Goal: Check status: Check status

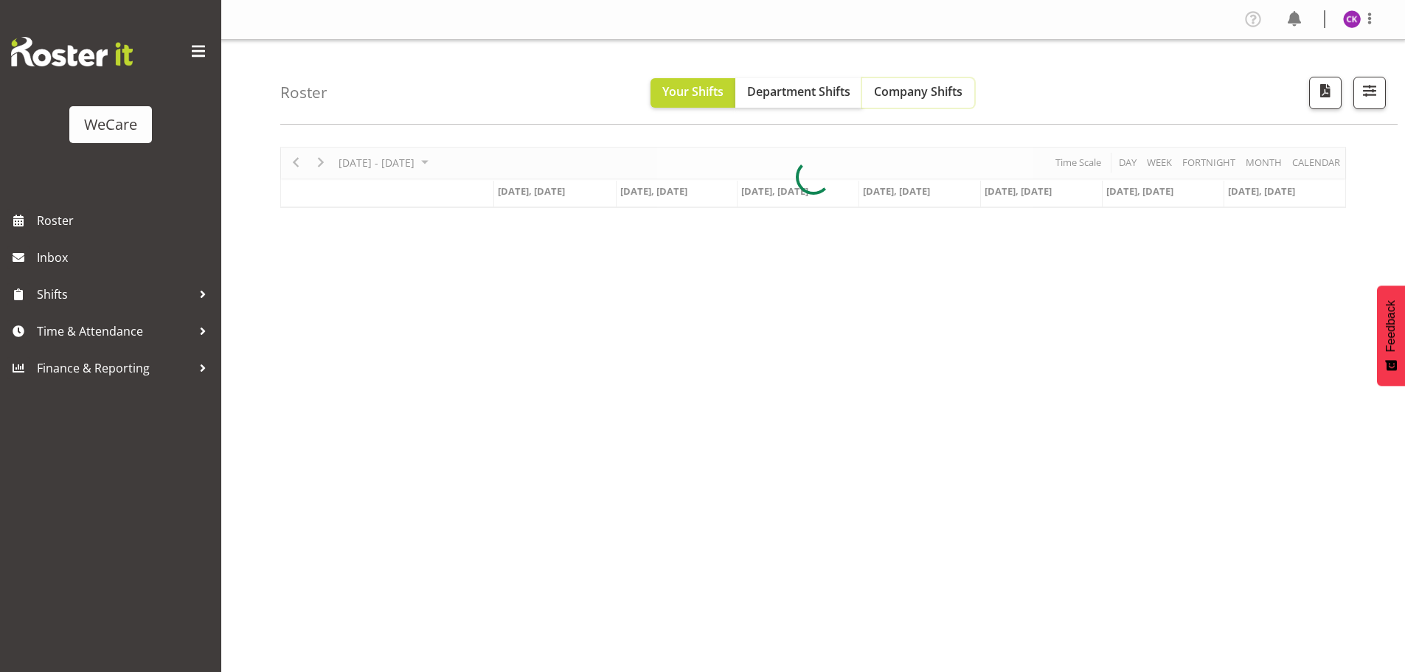
click at [948, 94] on span "Company Shifts" at bounding box center [918, 91] width 89 height 16
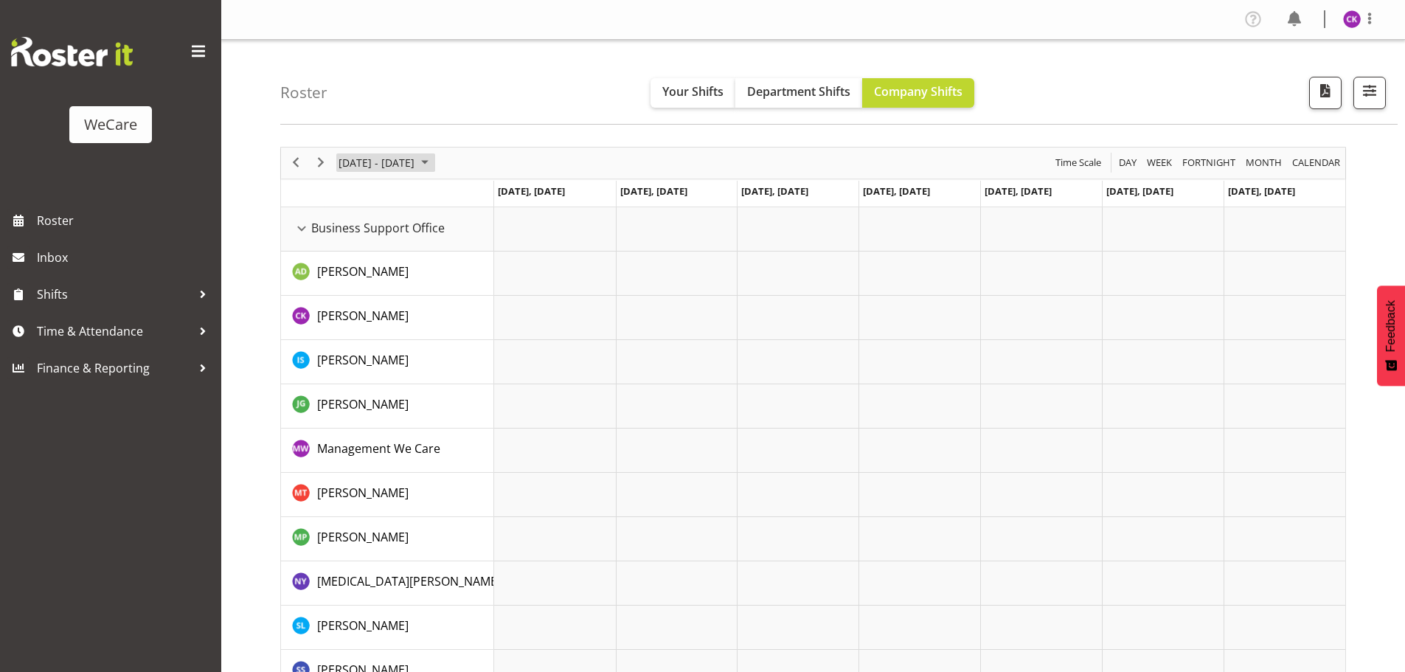
click at [434, 165] on span "June 2024" at bounding box center [425, 162] width 18 height 18
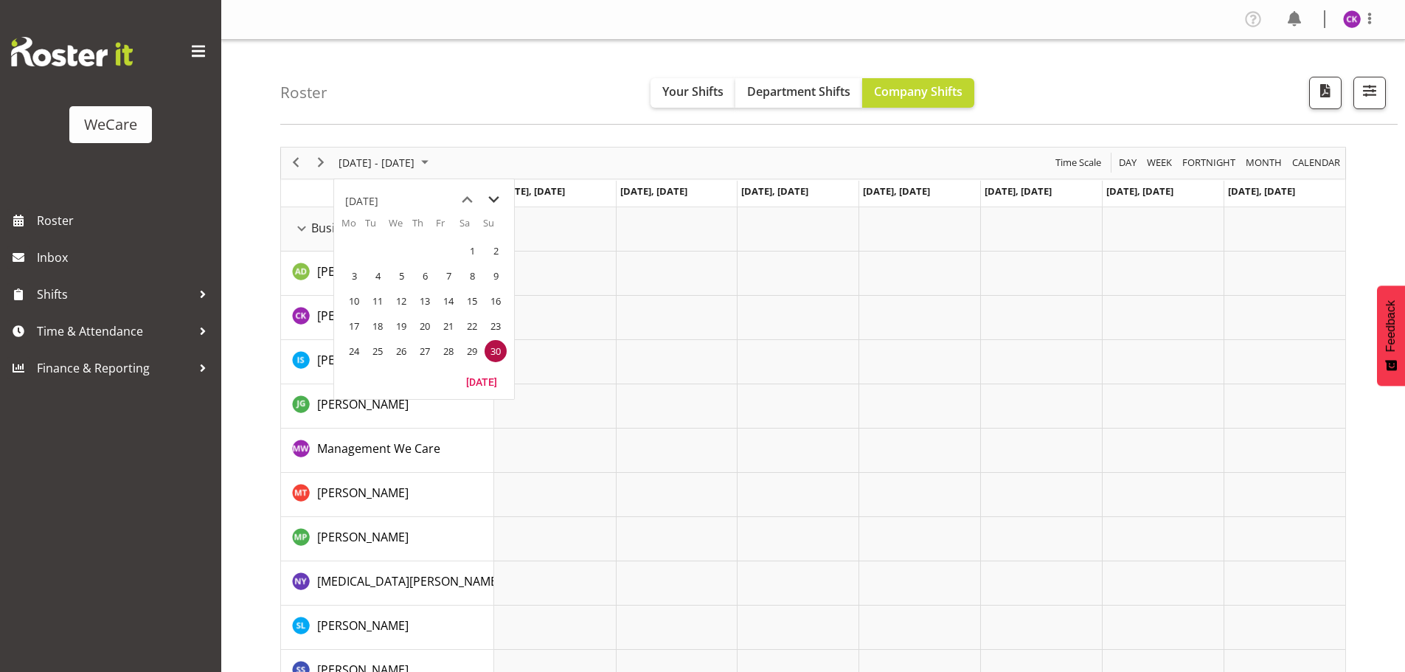
click at [481, 198] on span "next month" at bounding box center [494, 200] width 26 height 27
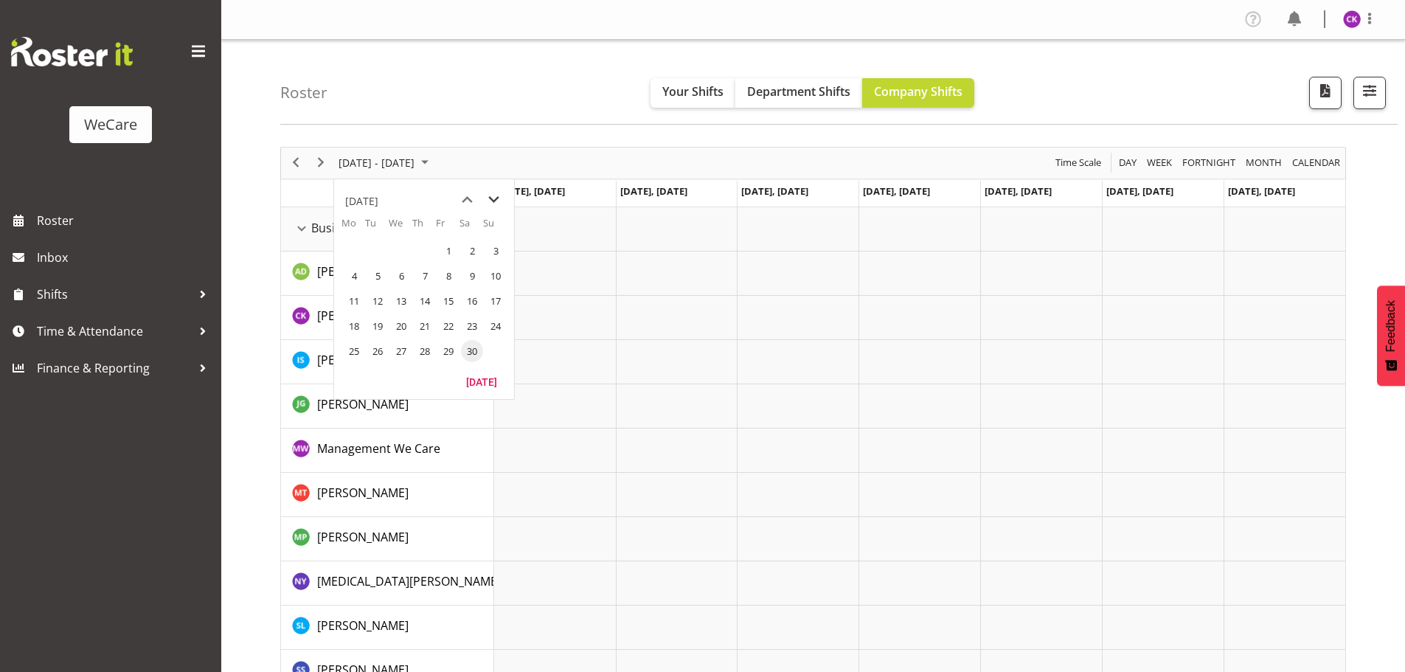
click at [481, 198] on span "next month" at bounding box center [494, 200] width 26 height 27
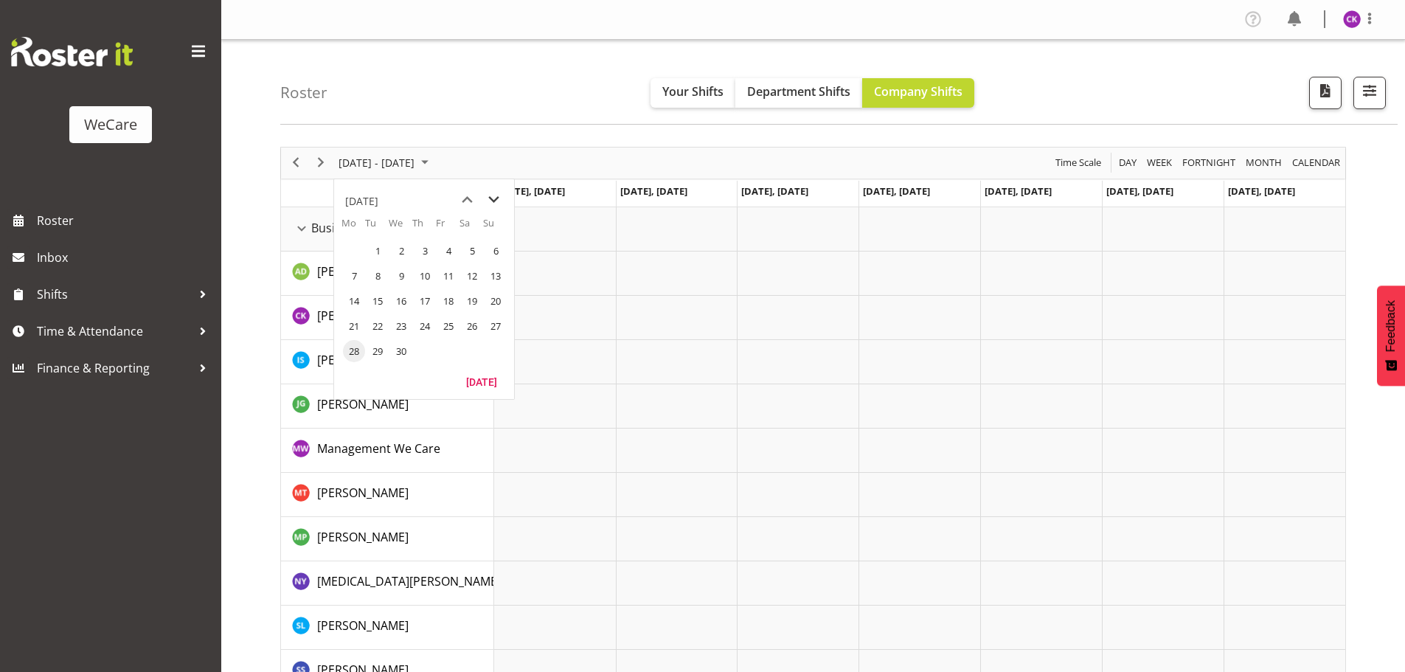
click at [481, 198] on span "next month" at bounding box center [494, 200] width 26 height 27
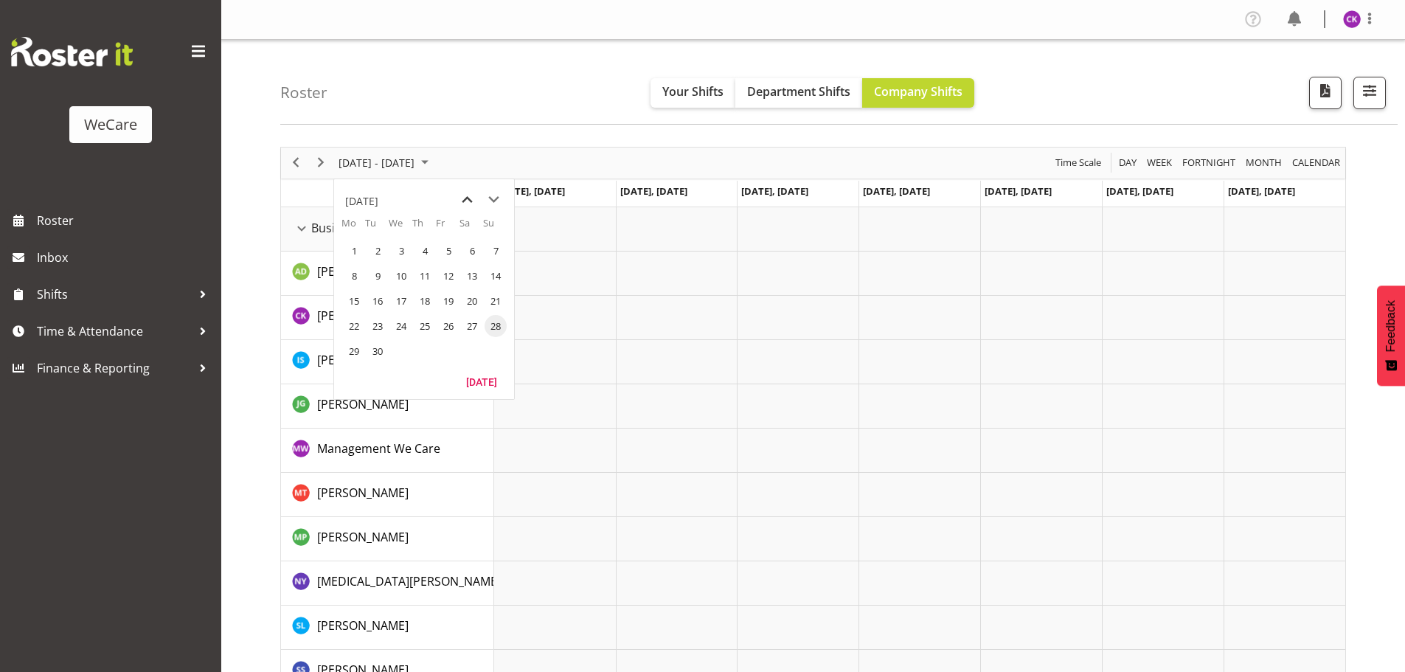
click at [463, 191] on span "previous month" at bounding box center [467, 200] width 26 height 27
click at [352, 320] on span "18" at bounding box center [354, 326] width 22 height 22
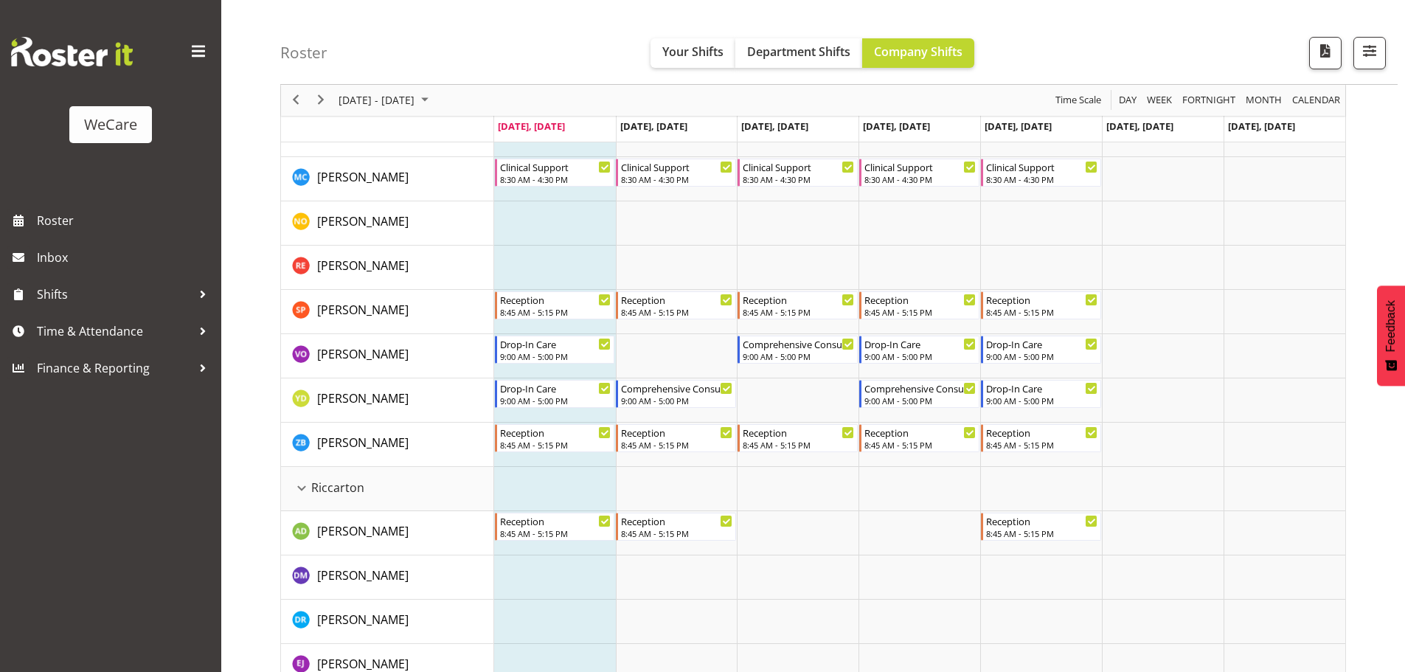
scroll to position [2951, 0]
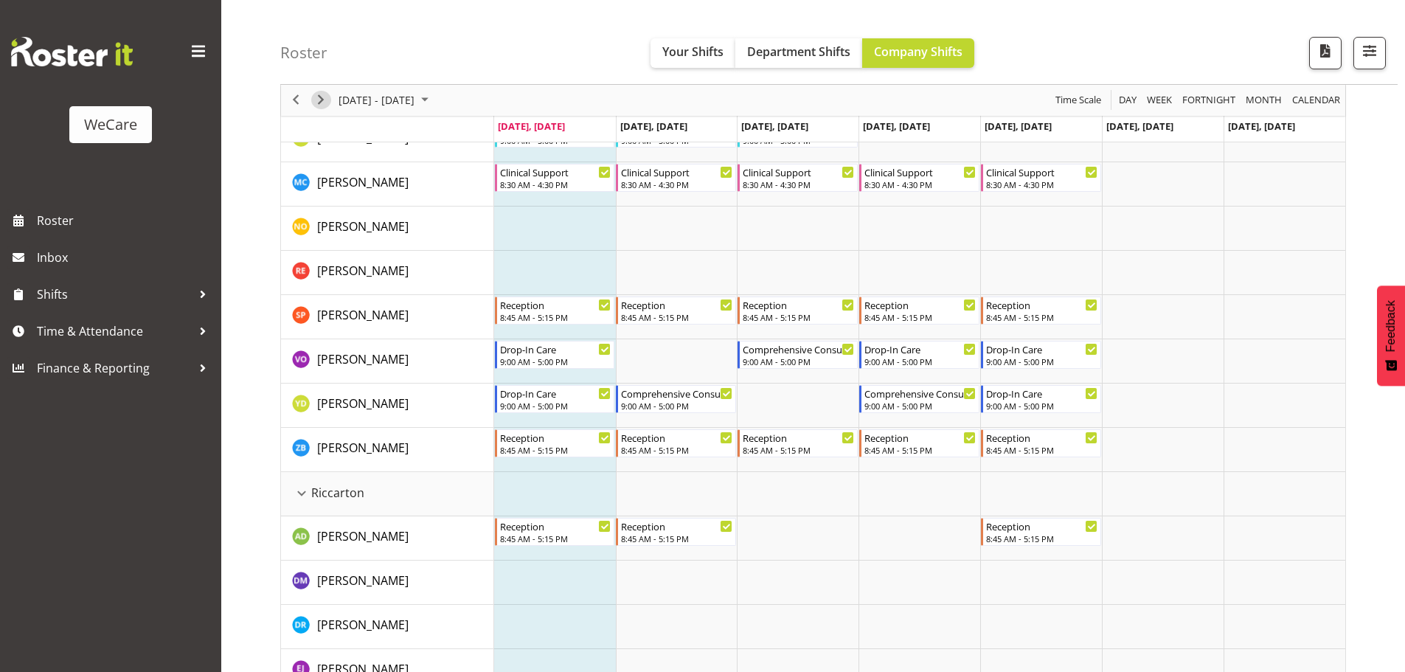
click at [330, 100] on button "Next" at bounding box center [321, 100] width 20 height 18
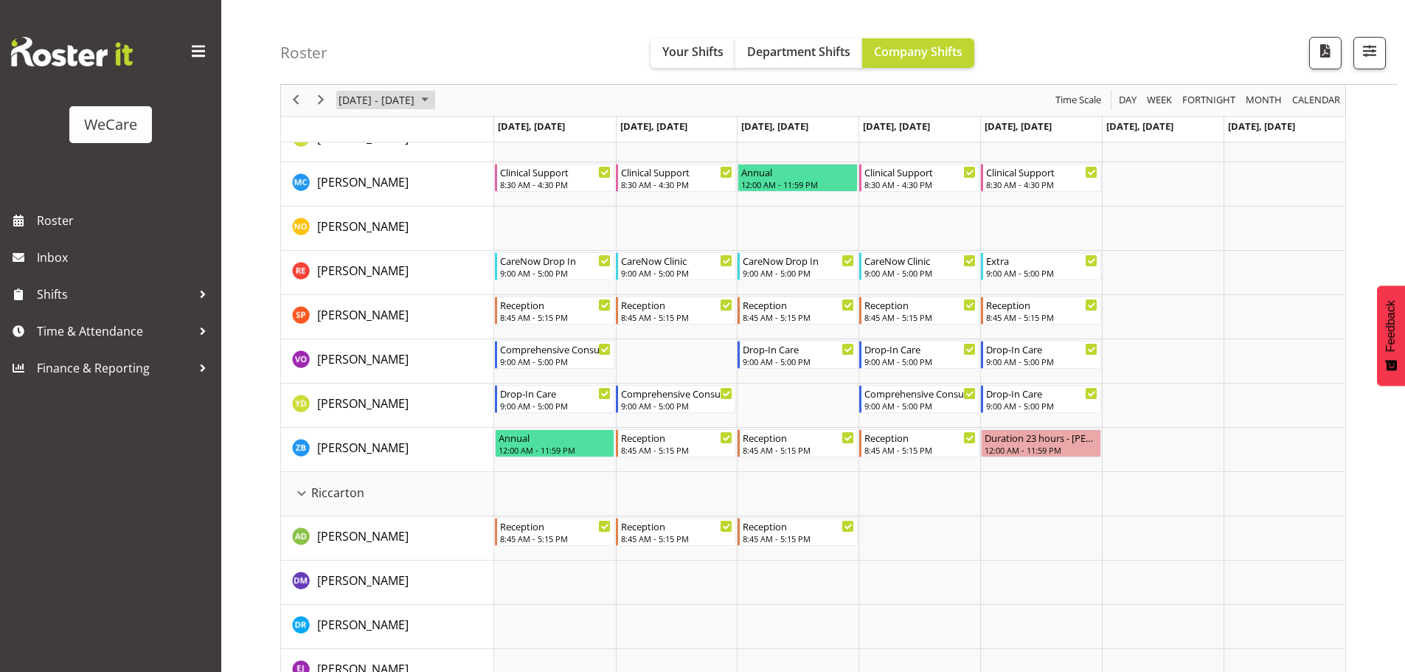
click at [393, 104] on span "[DATE] - [DATE]" at bounding box center [376, 100] width 79 height 18
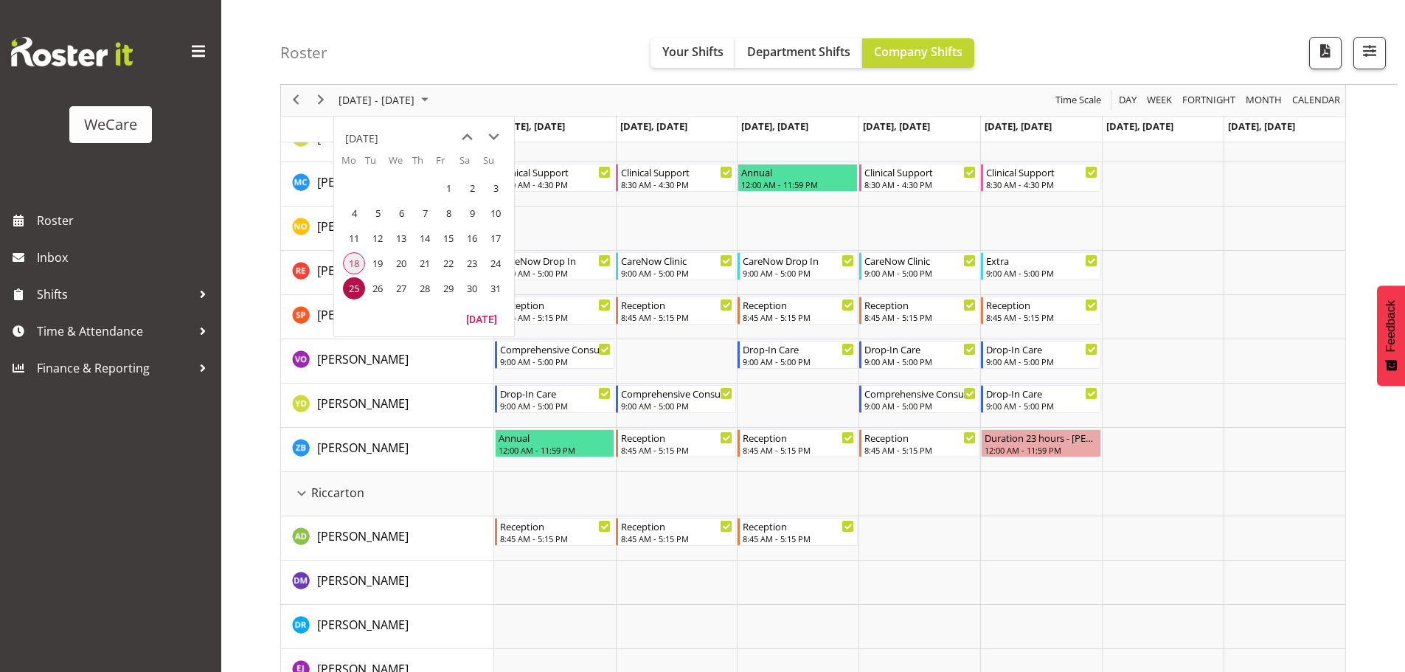
click at [353, 268] on span "18" at bounding box center [354, 263] width 22 height 22
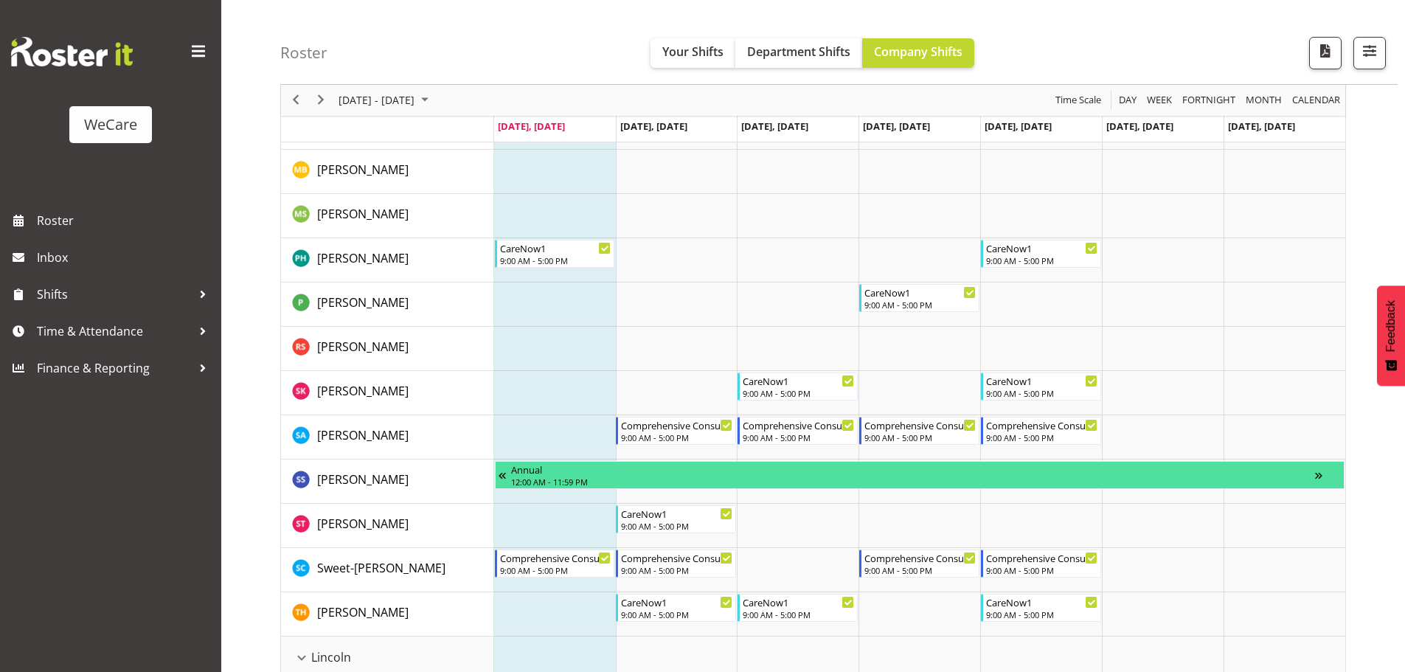
scroll to position [2083, 0]
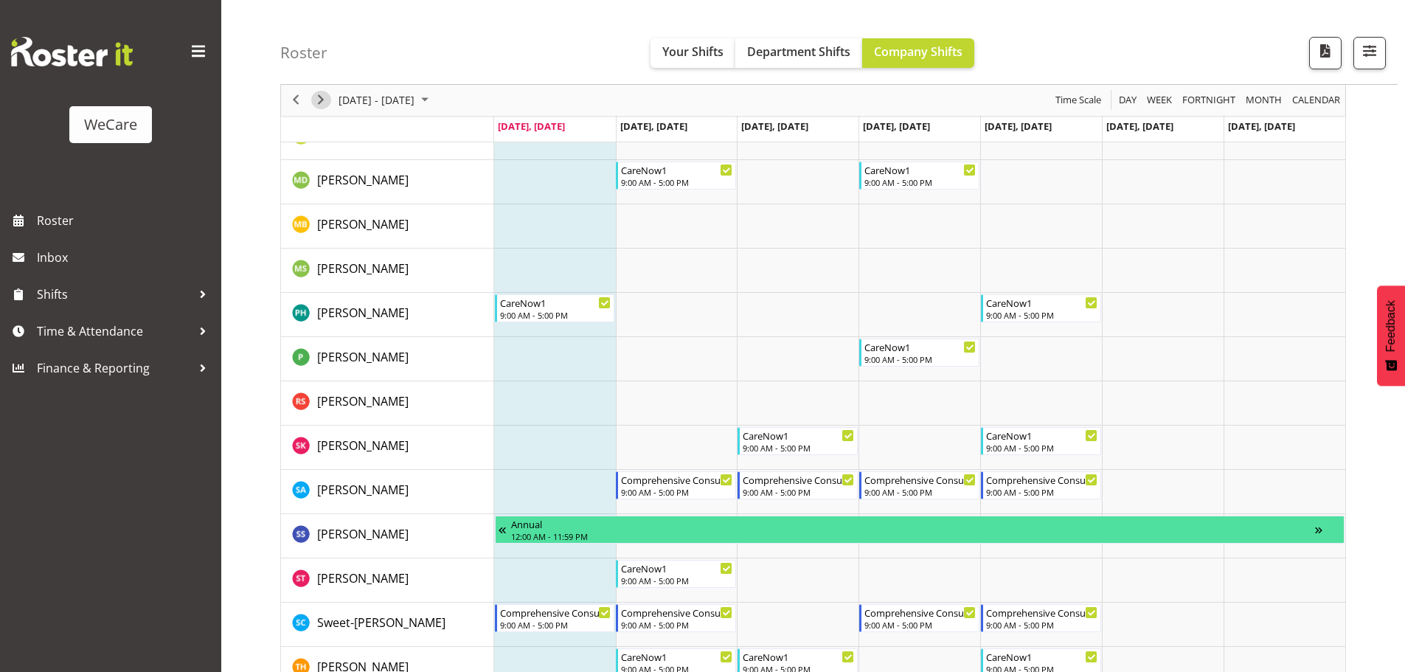
click at [318, 94] on span "Next" at bounding box center [321, 100] width 18 height 18
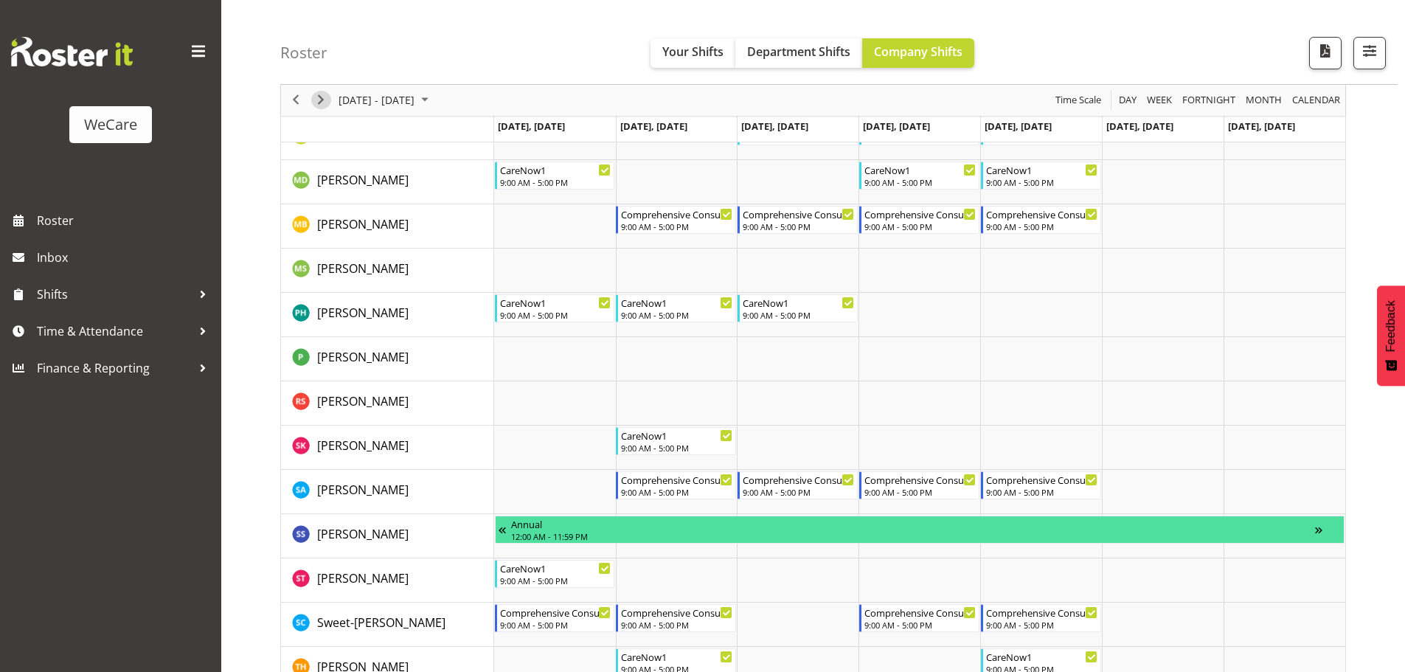
click at [320, 103] on span "Next" at bounding box center [321, 100] width 18 height 18
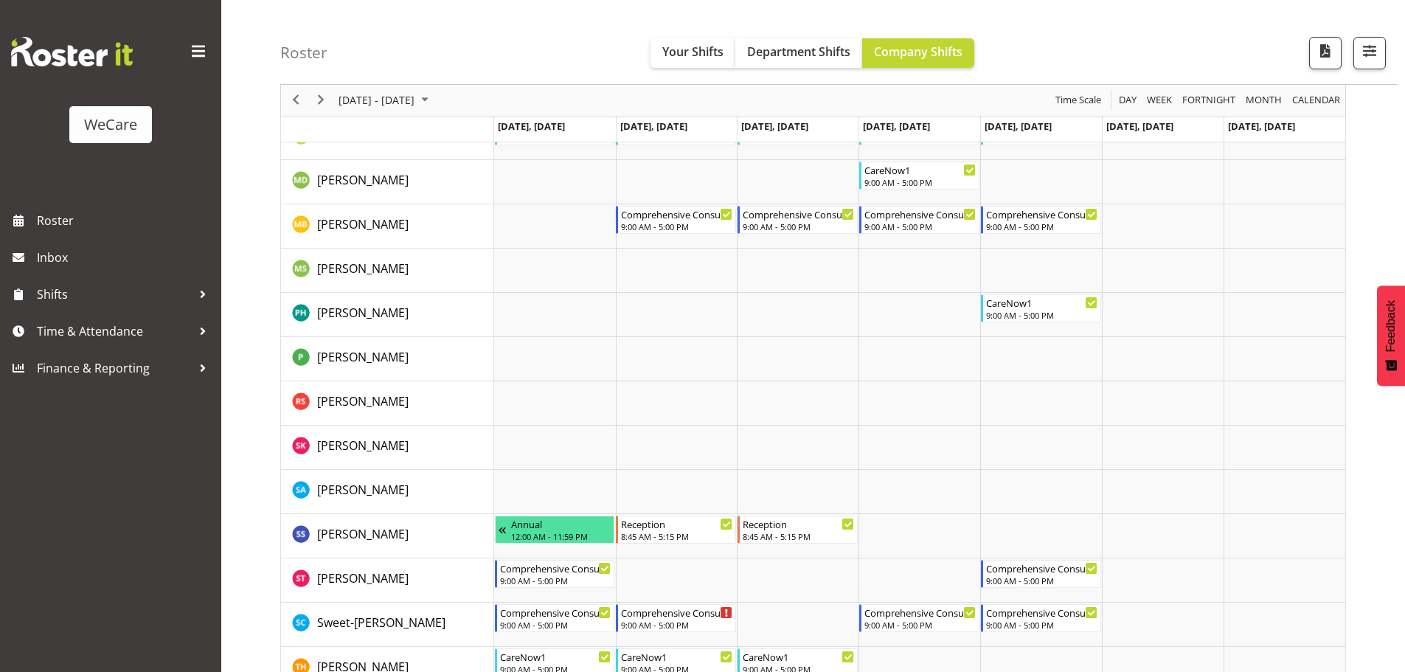
click at [348, 97] on span "[DATE] - [DATE]" at bounding box center [376, 100] width 79 height 18
click at [463, 133] on span "previous month" at bounding box center [467, 137] width 26 height 27
click at [358, 258] on span "18" at bounding box center [354, 263] width 22 height 22
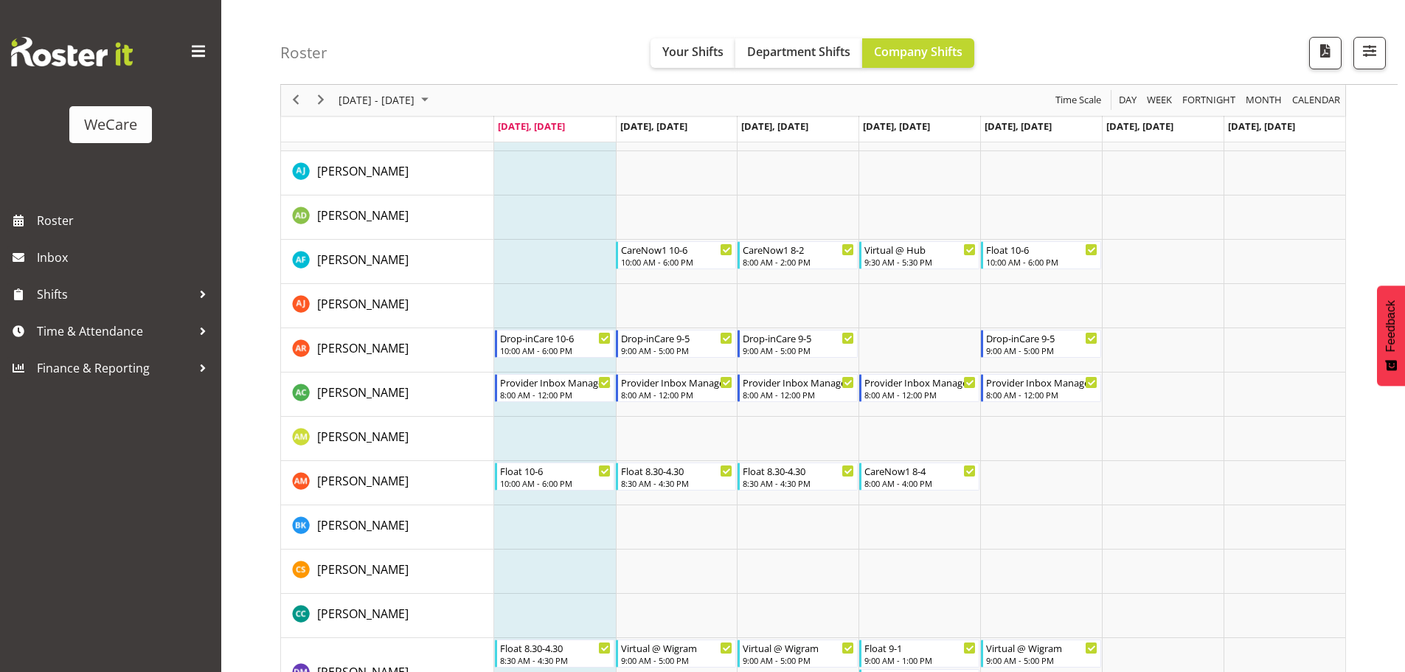
scroll to position [4001, 0]
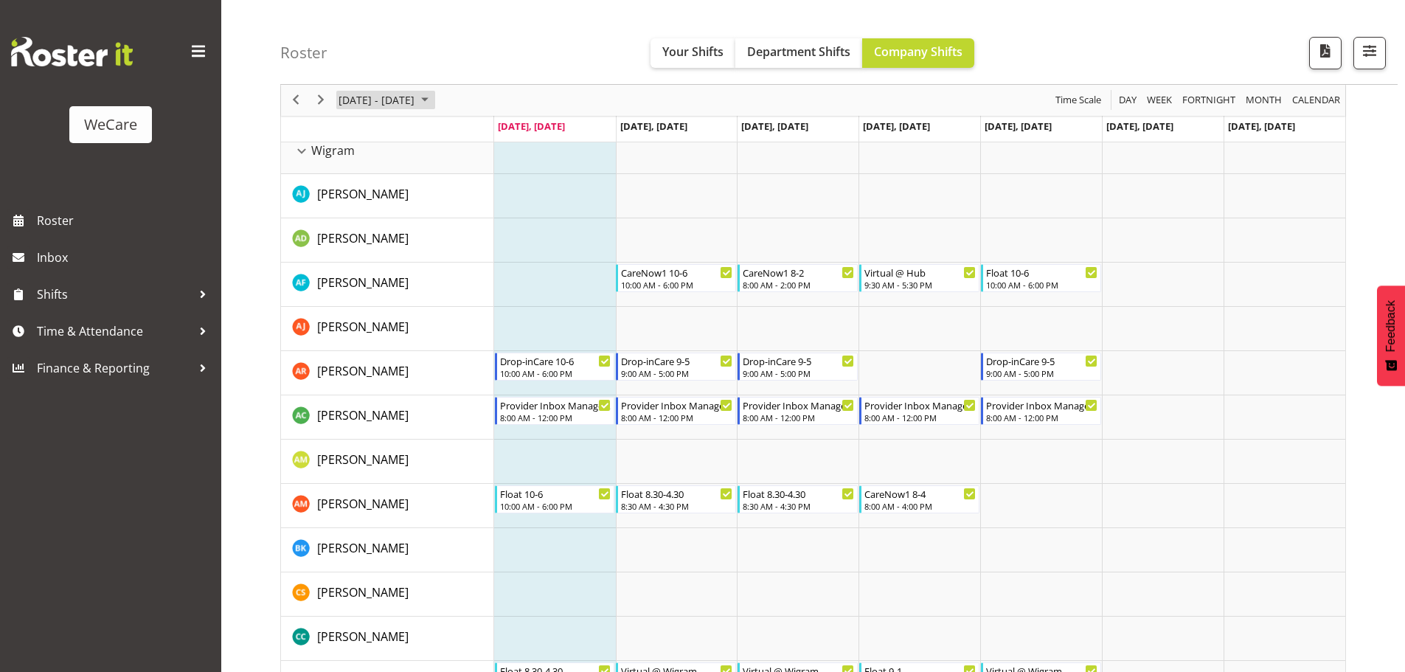
click at [373, 96] on span "[DATE] - [DATE]" at bounding box center [376, 100] width 79 height 18
click at [599, 256] on td "Timeline Week of August 18, 2025" at bounding box center [555, 240] width 122 height 44
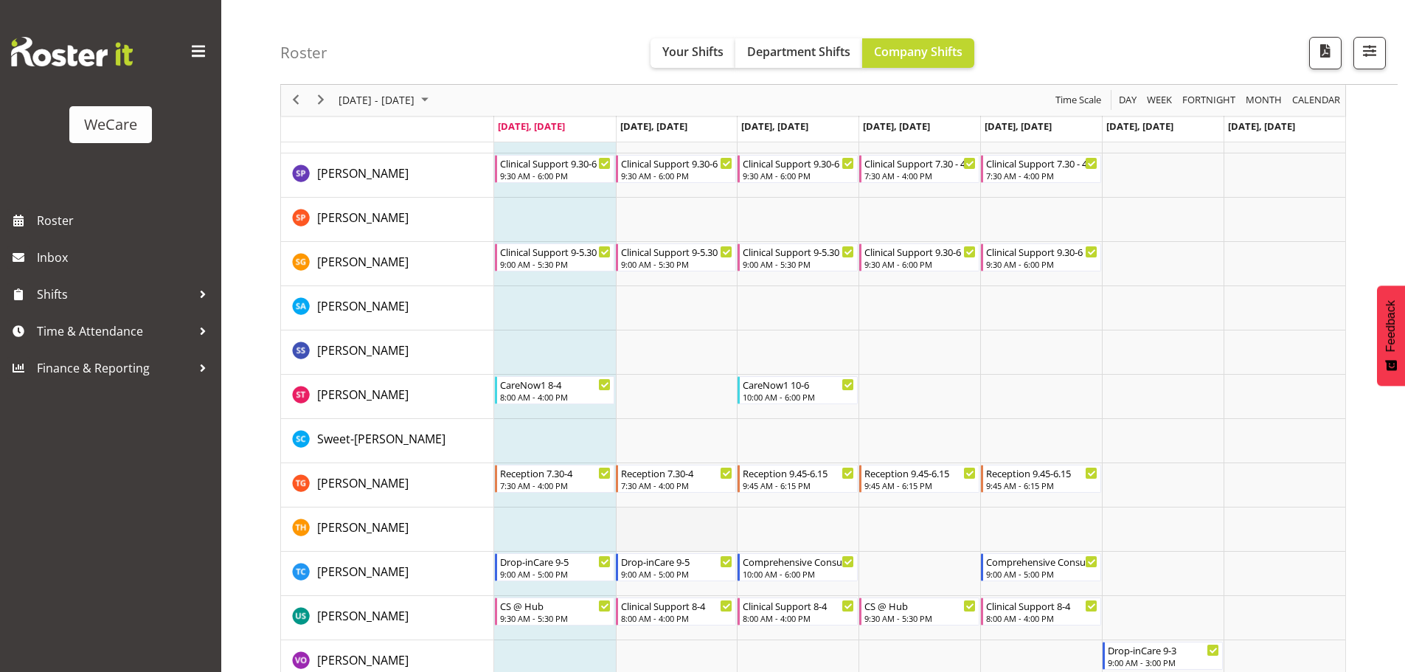
scroll to position [5846, 0]
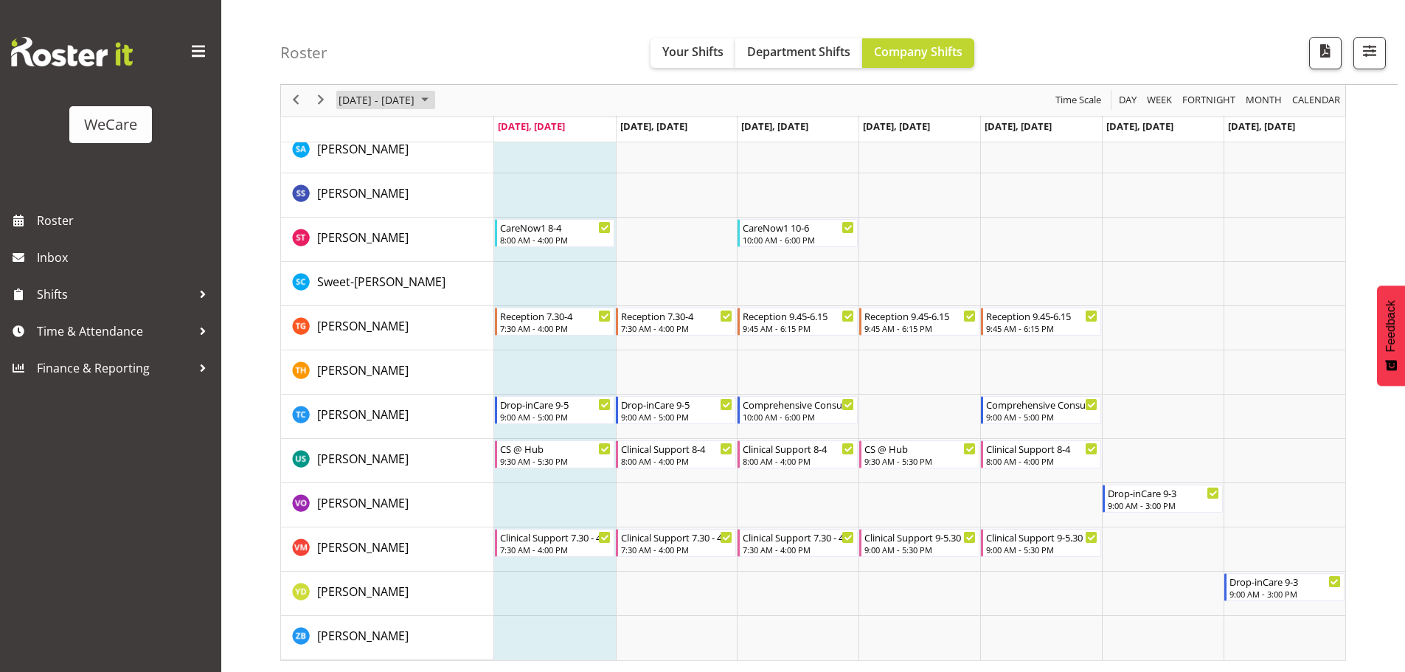
click at [377, 91] on span "[DATE] - [DATE]" at bounding box center [376, 100] width 79 height 18
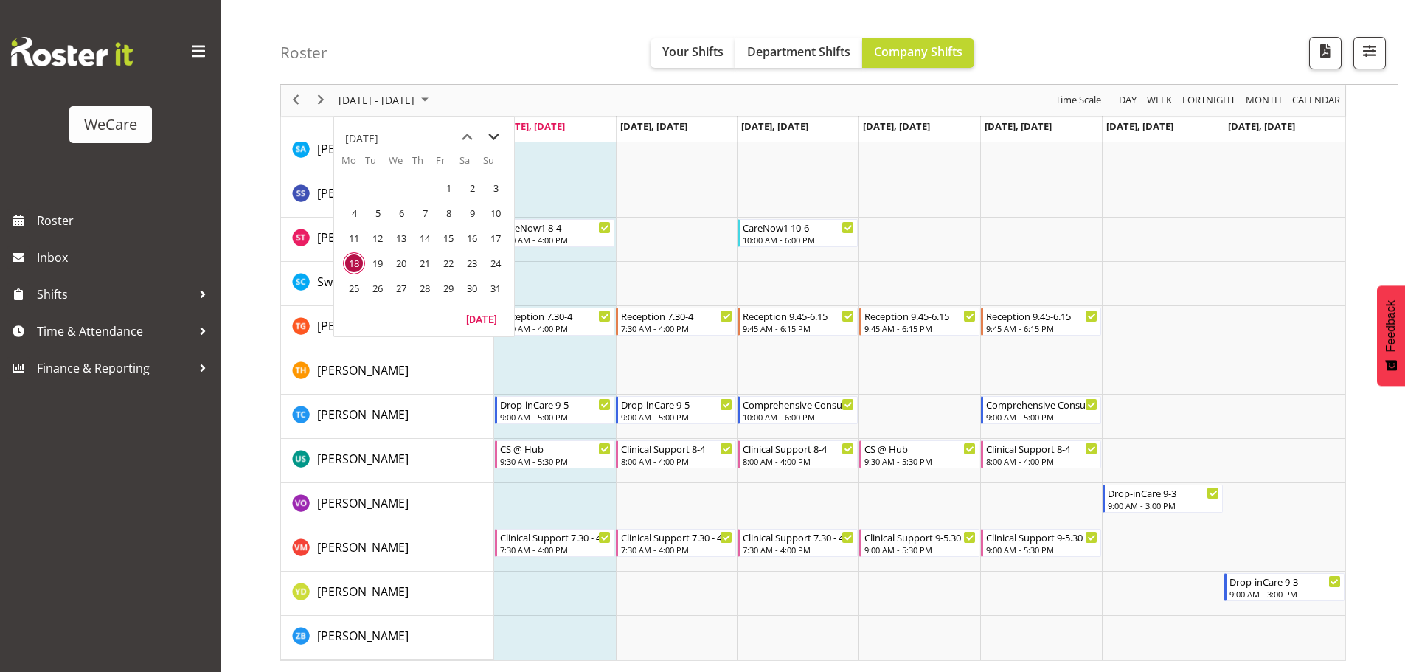
click at [498, 134] on span "next month" at bounding box center [494, 137] width 26 height 27
click at [360, 194] on span "1" at bounding box center [354, 188] width 22 height 22
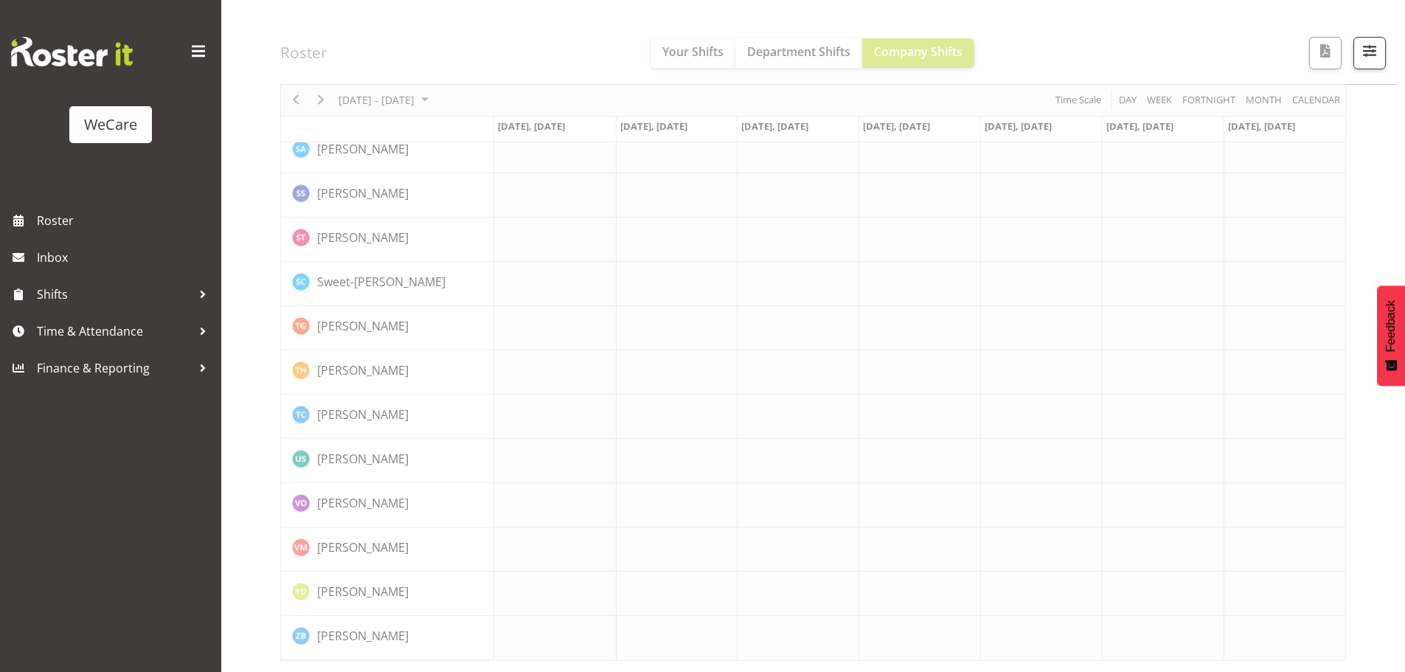
scroll to position [5788, 0]
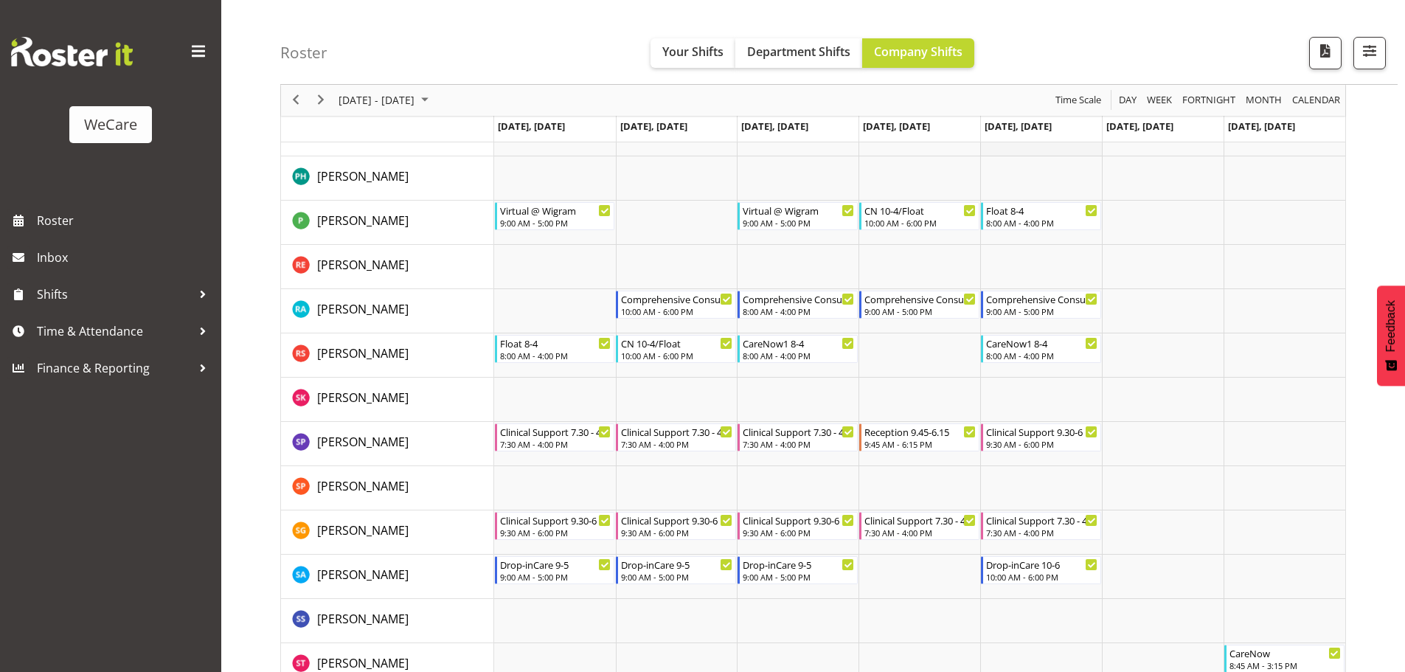
scroll to position [5419, 0]
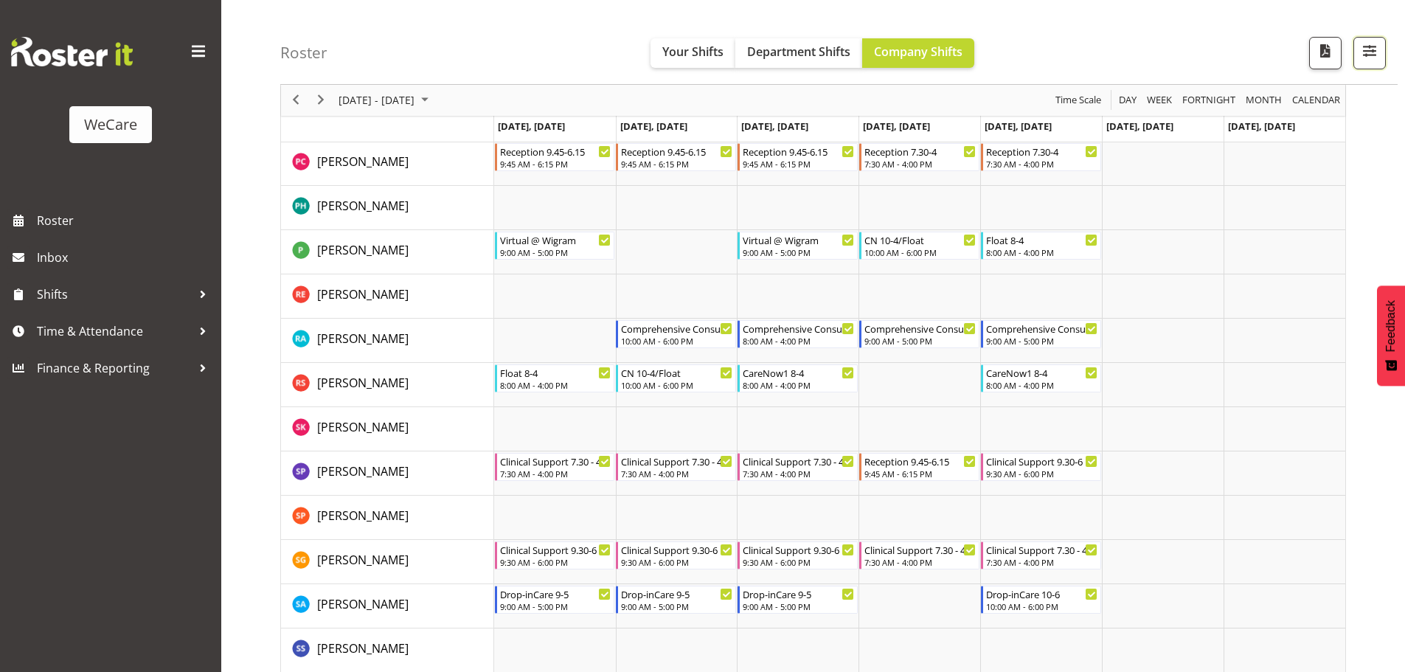
drag, startPoint x: 1360, startPoint y: 51, endPoint x: 1333, endPoint y: 117, distance: 71.1
click at [1363, 52] on span "button" at bounding box center [1369, 50] width 19 height 19
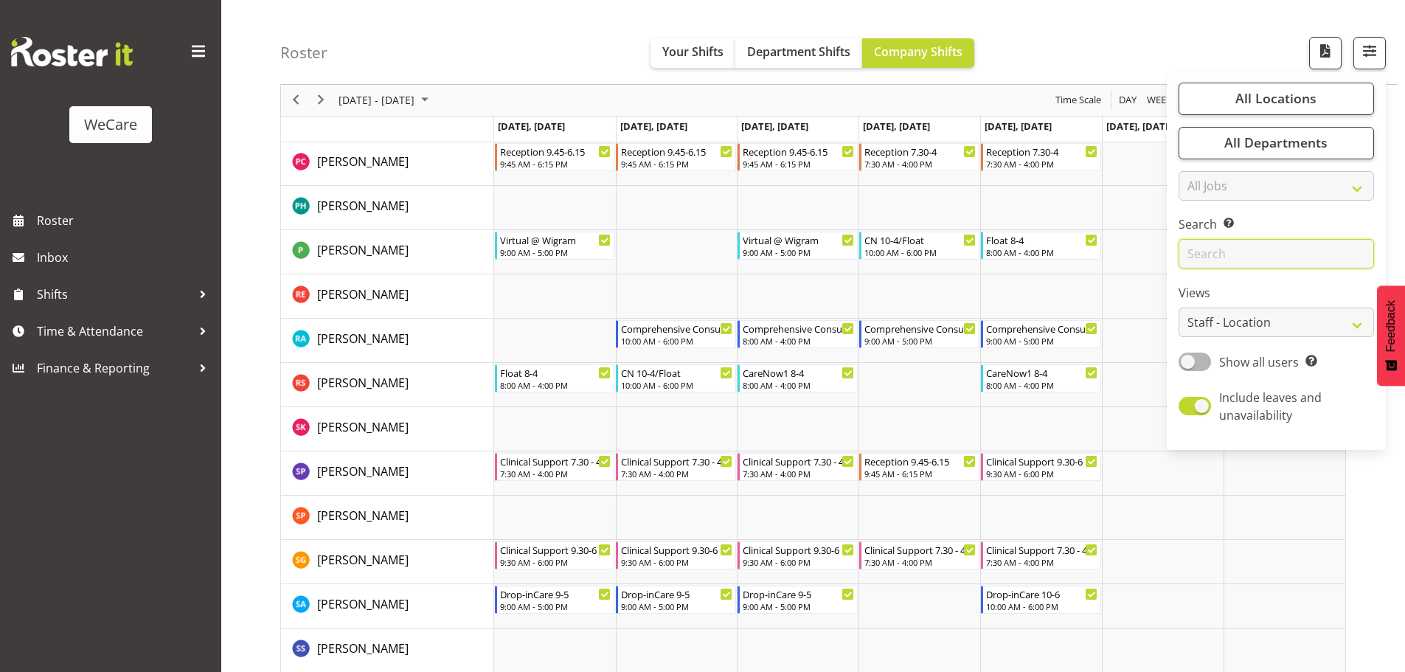
click at [1224, 252] on input "text" at bounding box center [1276, 255] width 195 height 30
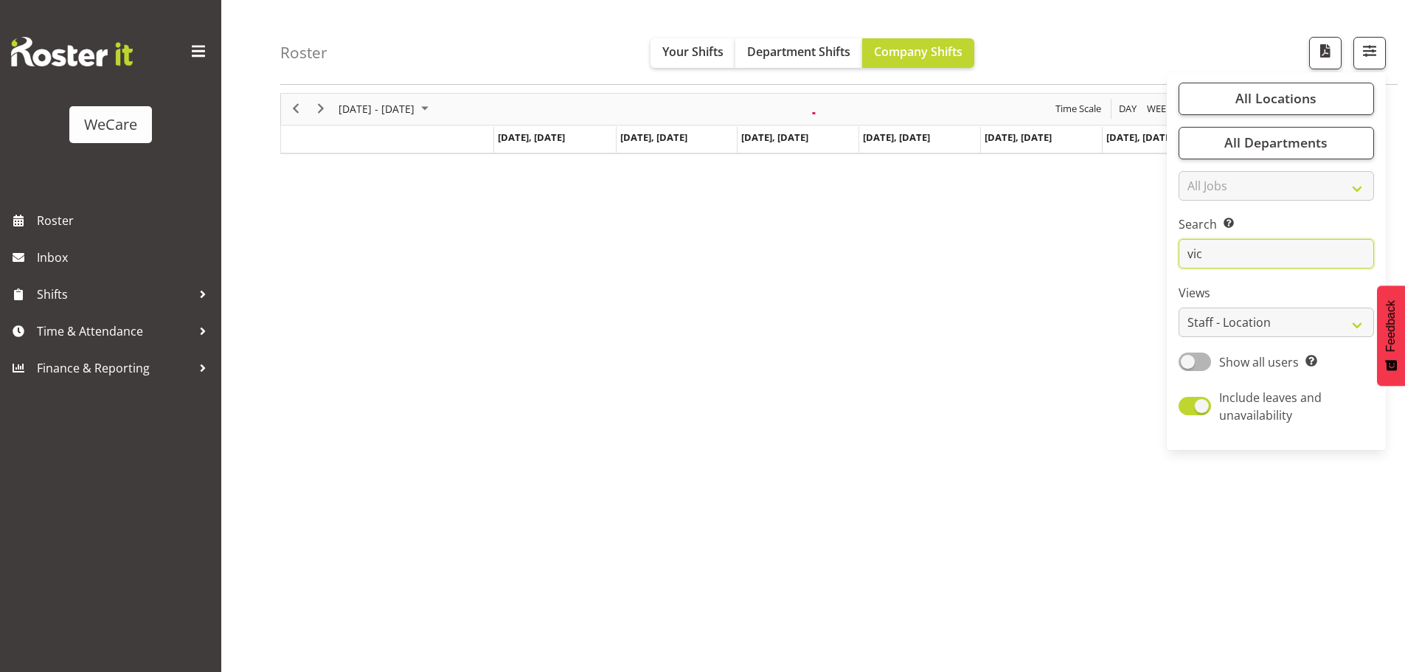
scroll to position [54, 0]
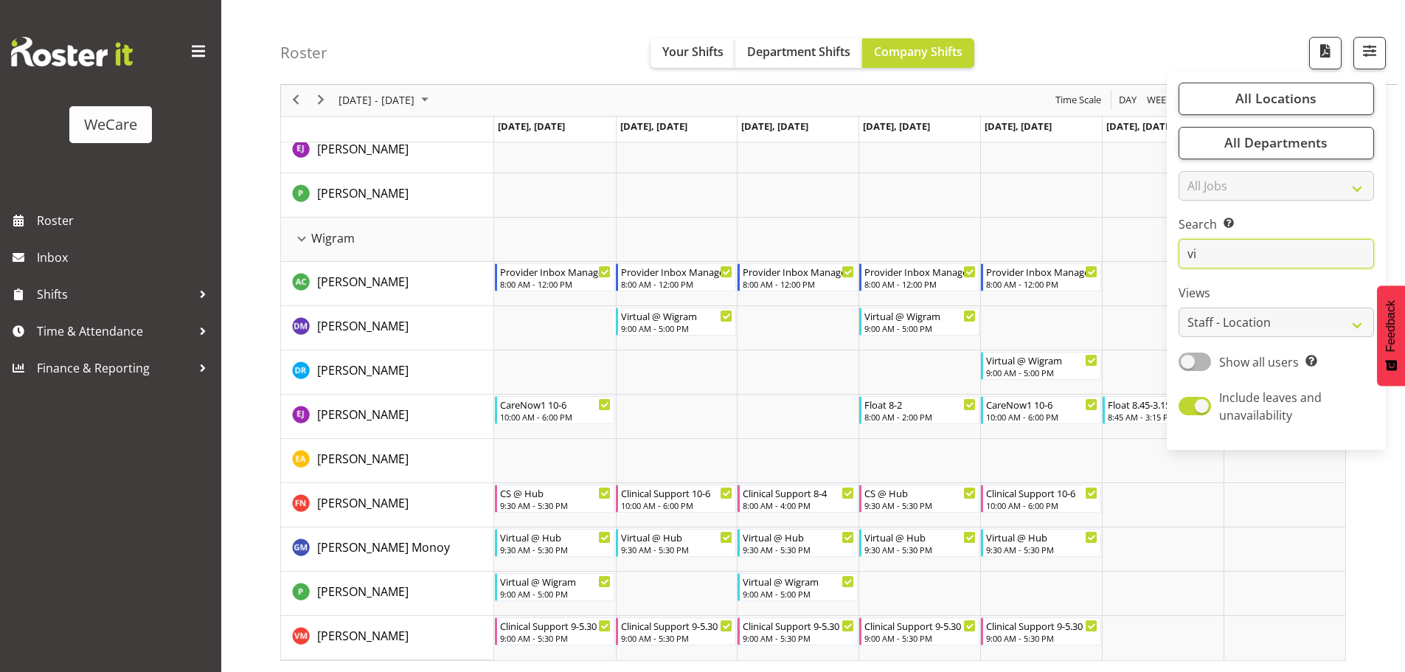
type input "v"
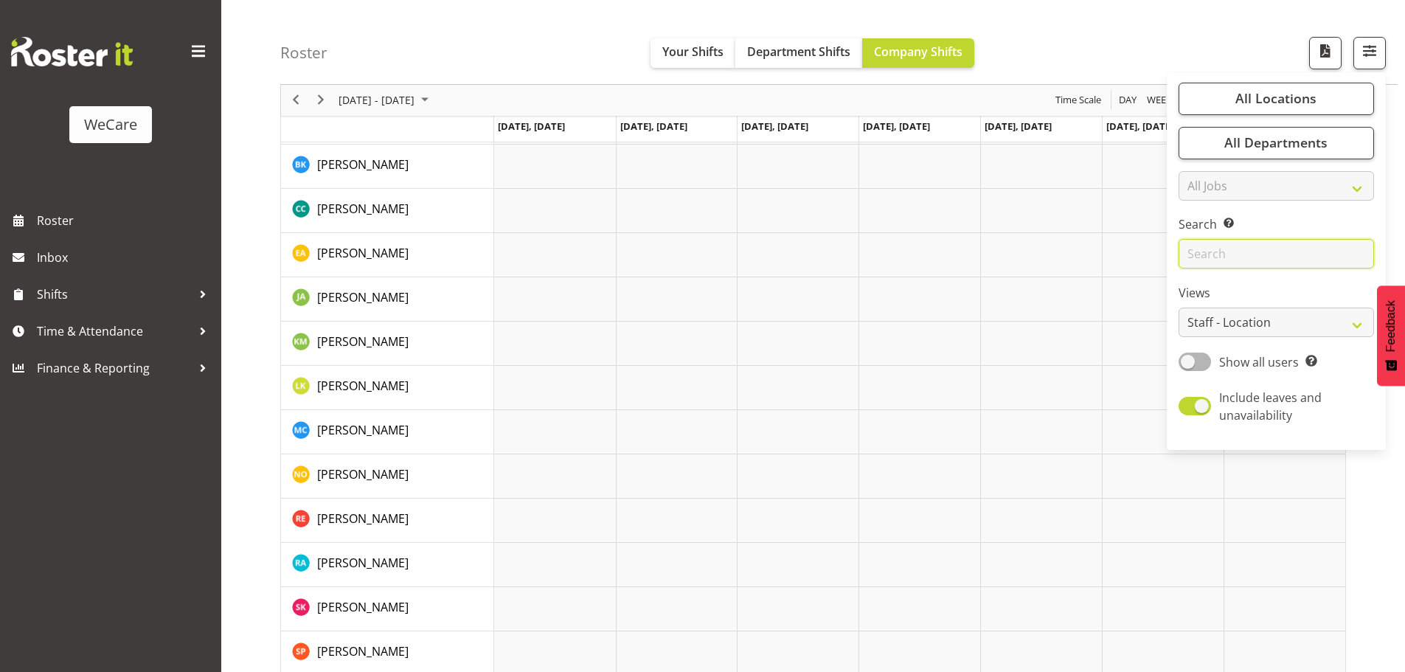
scroll to position [2247, 0]
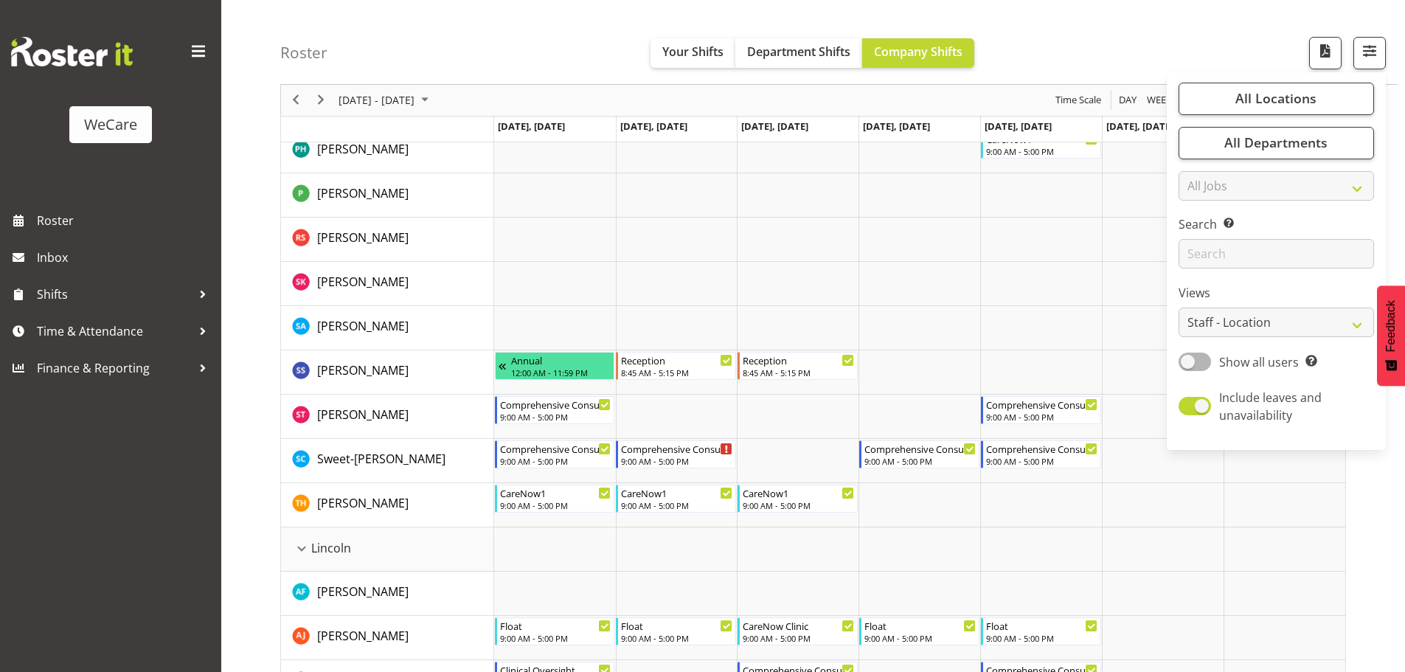
click at [596, 552] on td "Timeline Week of September 1, 2025" at bounding box center [555, 549] width 122 height 44
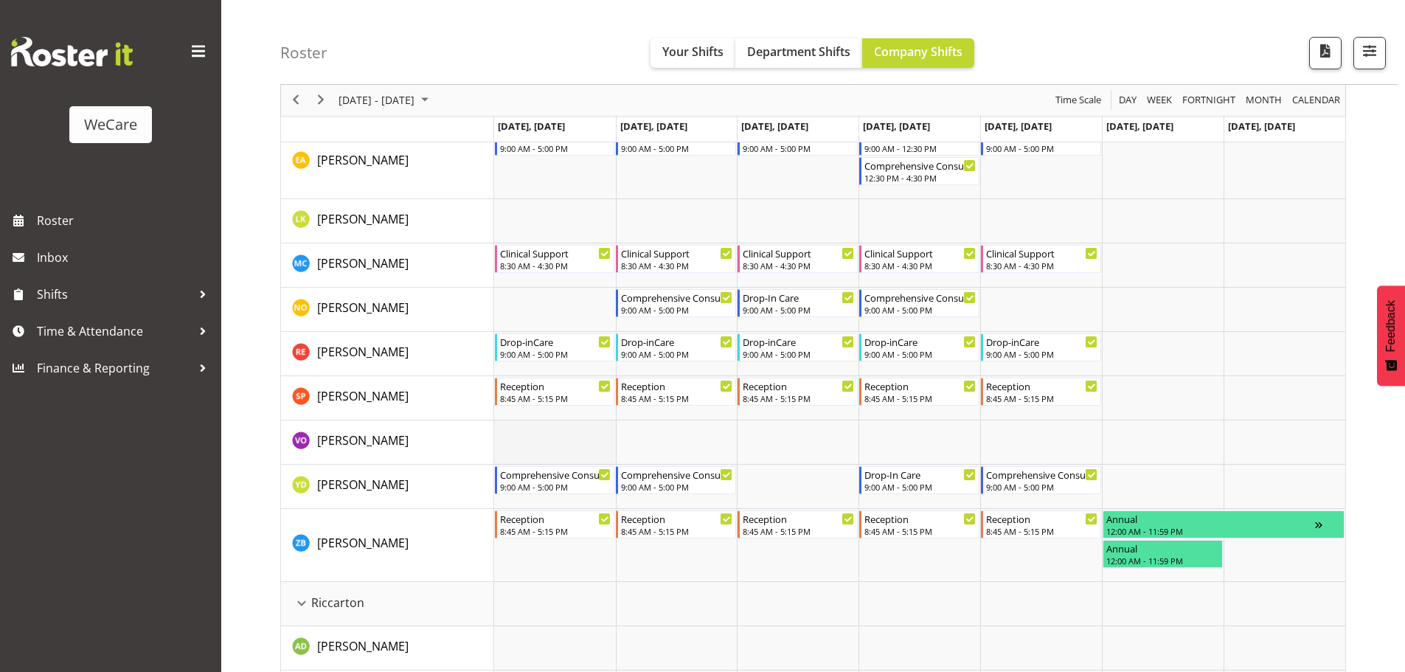
scroll to position [2985, 0]
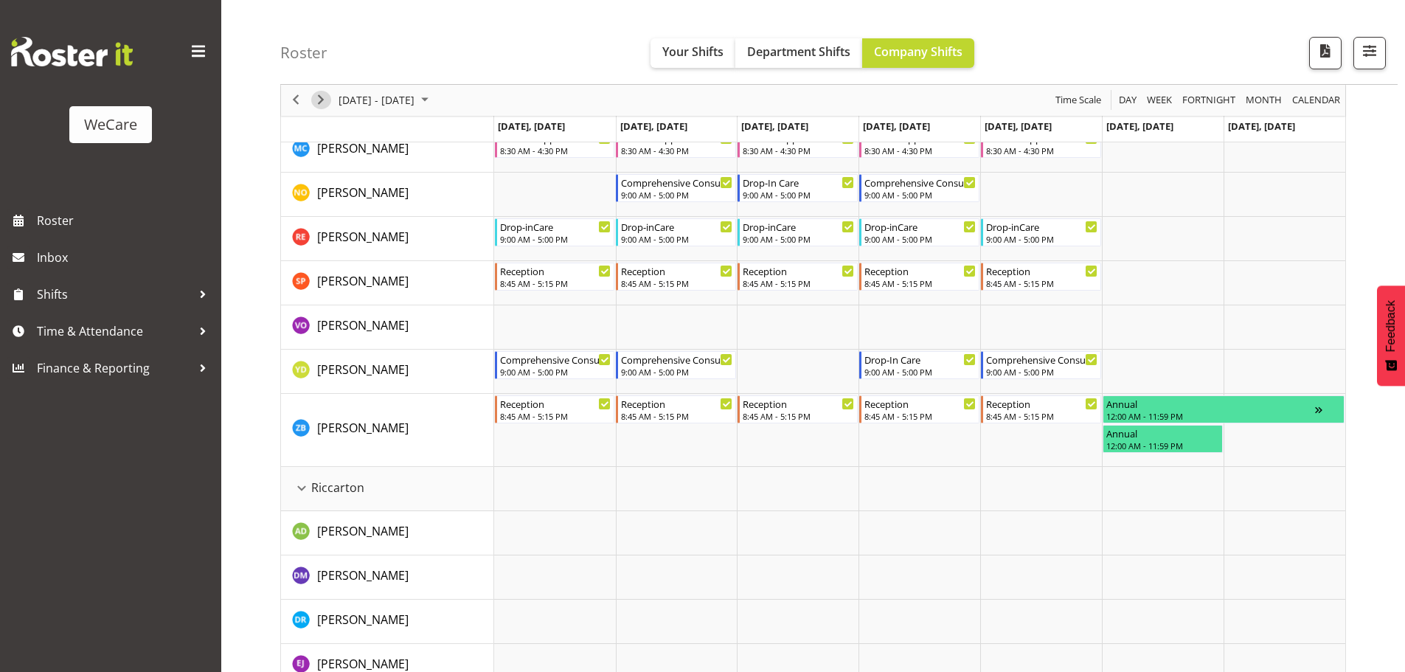
click at [314, 99] on span "Next" at bounding box center [321, 100] width 18 height 18
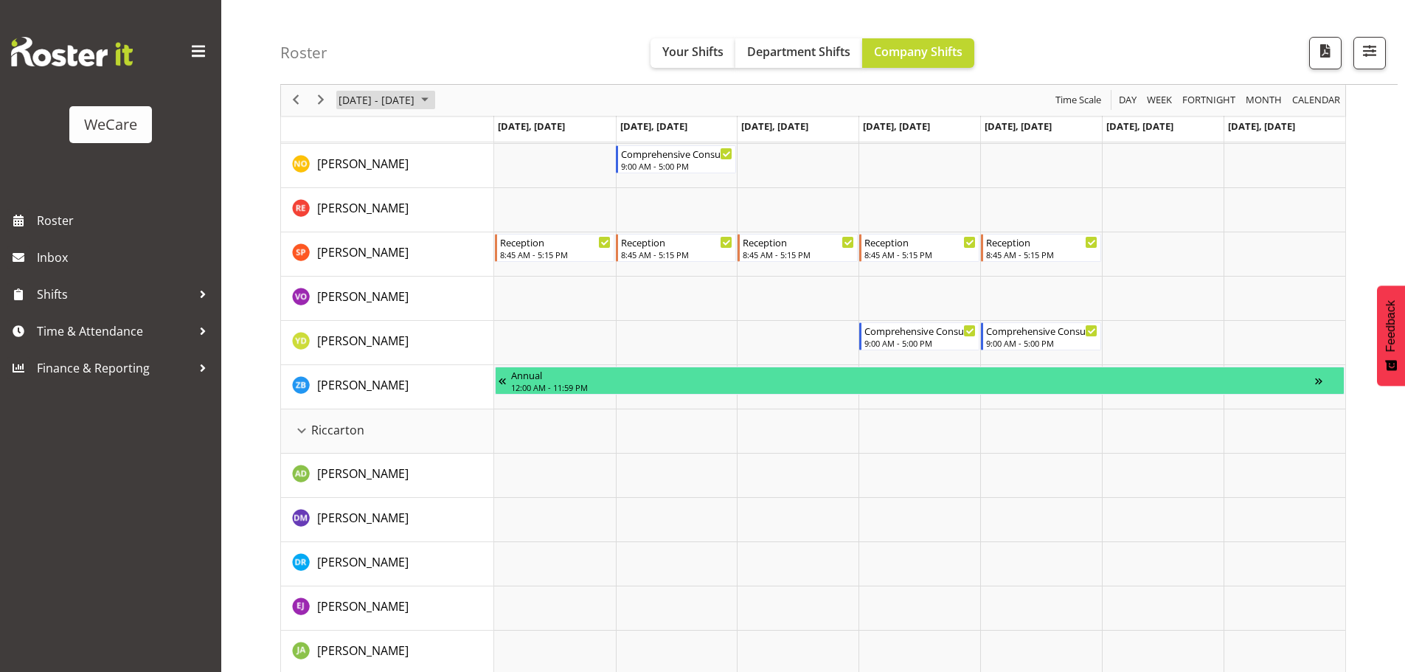
click at [392, 97] on span "[DATE] - [DATE]" at bounding box center [376, 100] width 79 height 18
click at [457, 136] on span "previous month" at bounding box center [467, 137] width 26 height 27
click at [360, 259] on span "18" at bounding box center [354, 263] width 22 height 22
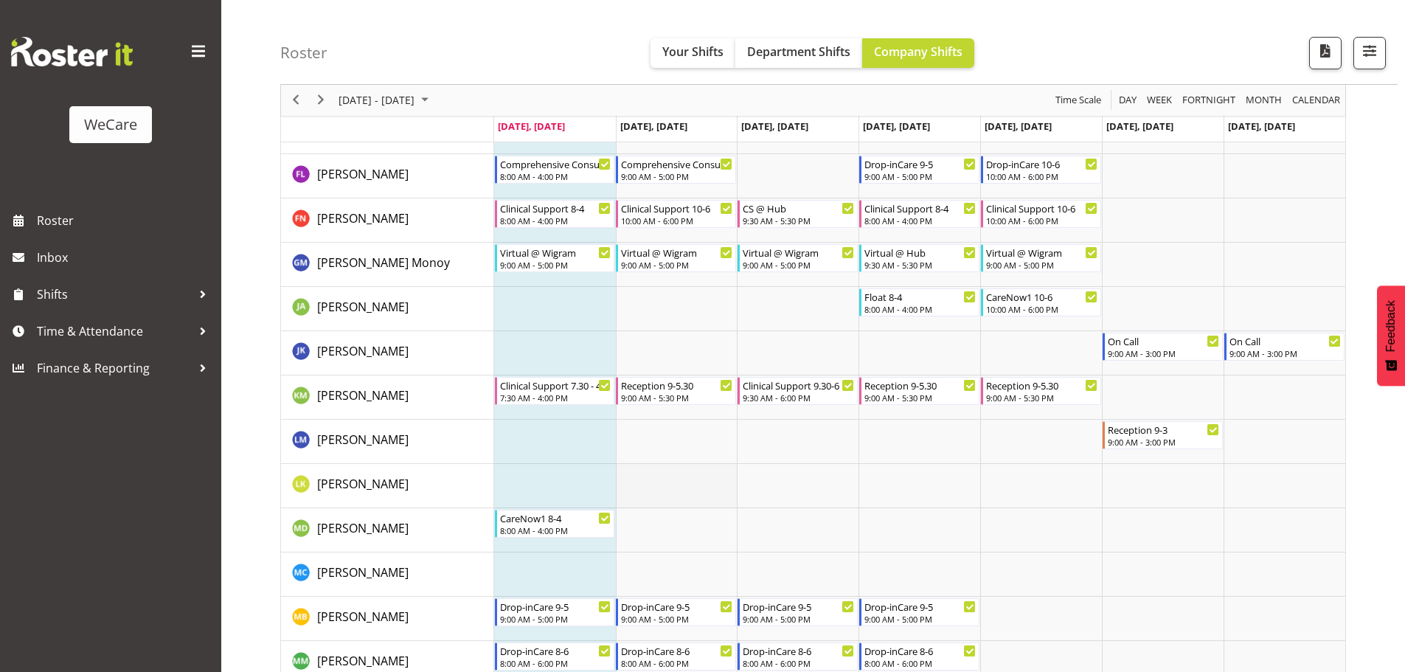
scroll to position [4887, 0]
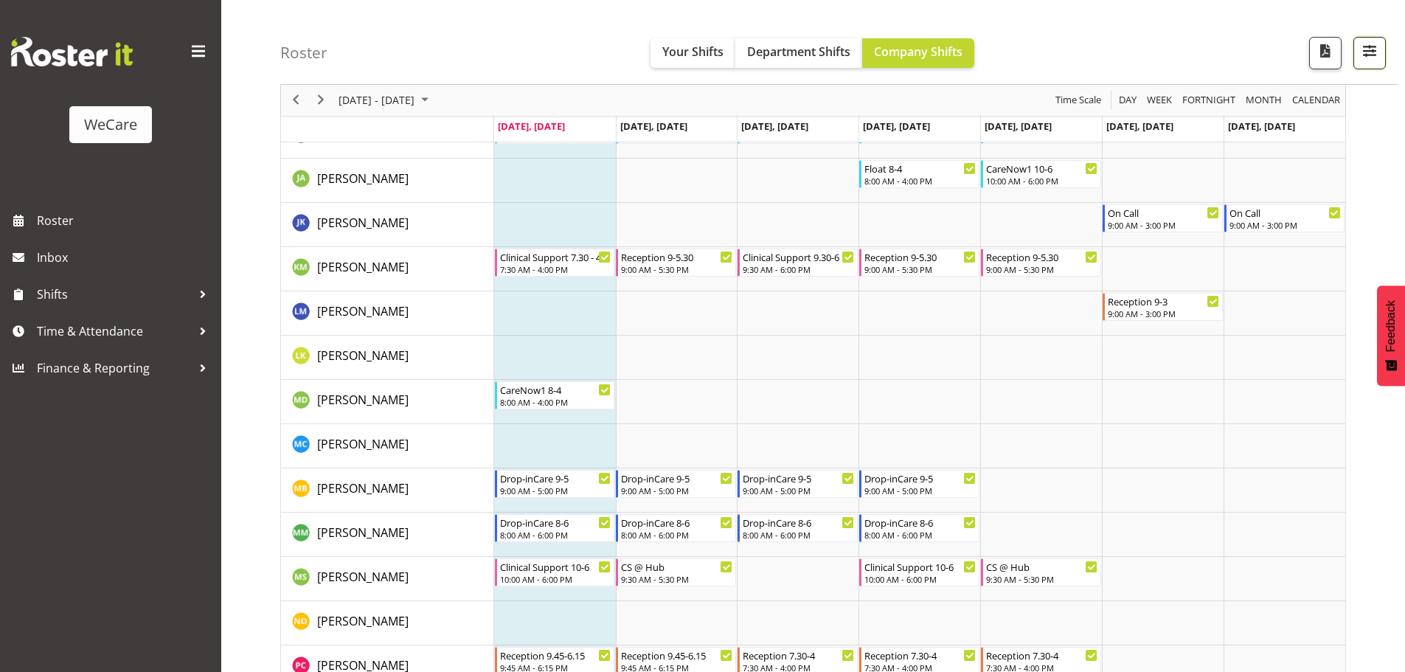
click at [1374, 49] on span "button" at bounding box center [1369, 50] width 19 height 19
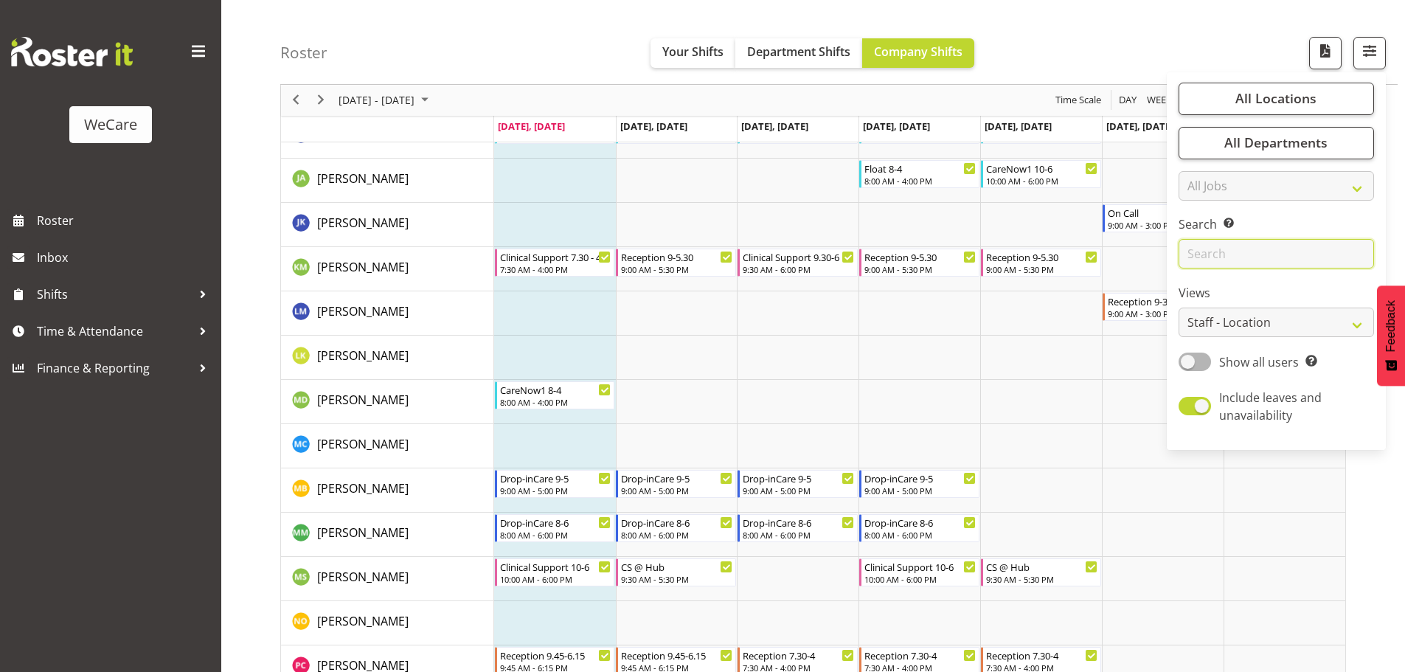
click at [1224, 260] on input "text" at bounding box center [1276, 255] width 195 height 30
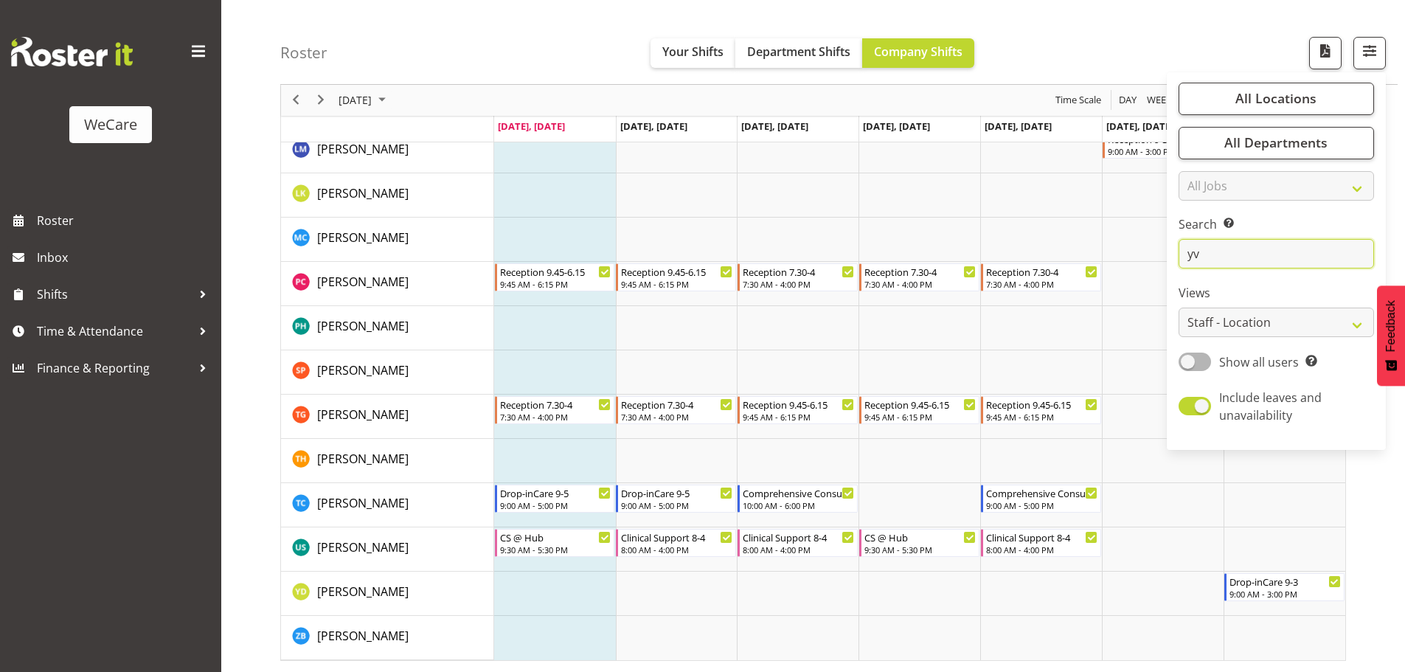
scroll to position [54, 0]
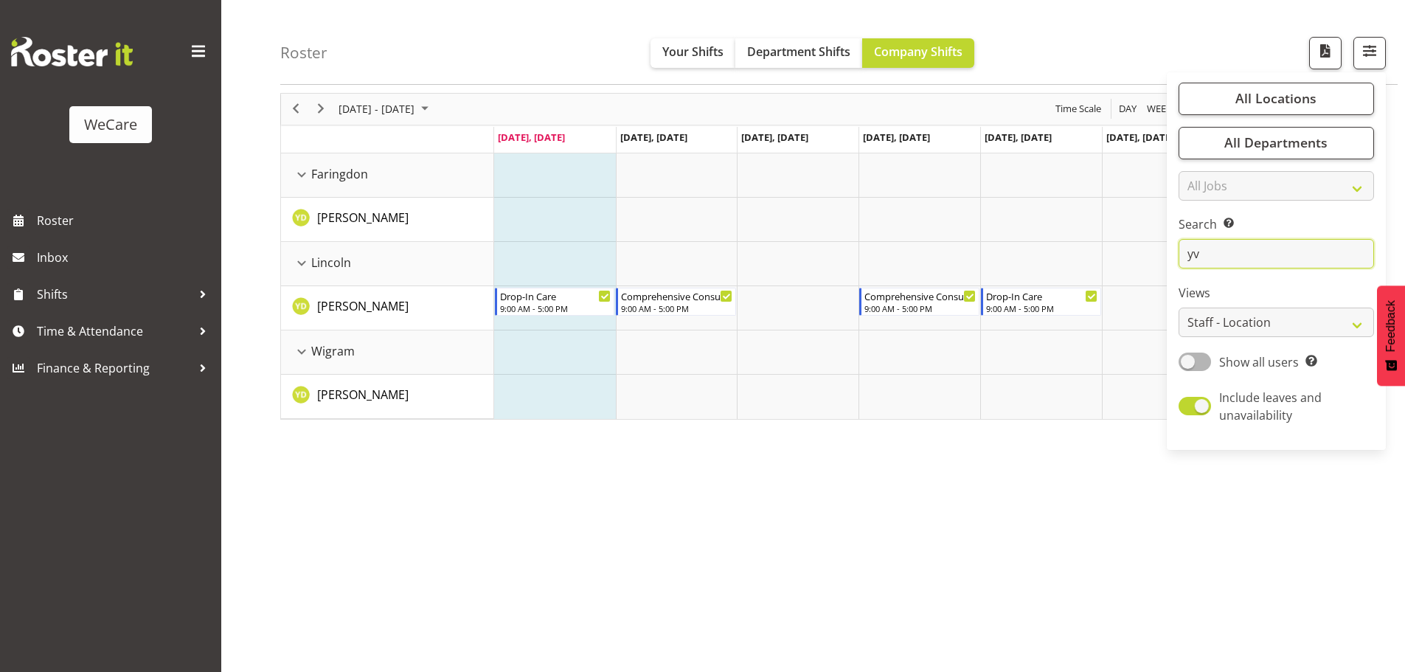
type input "y"
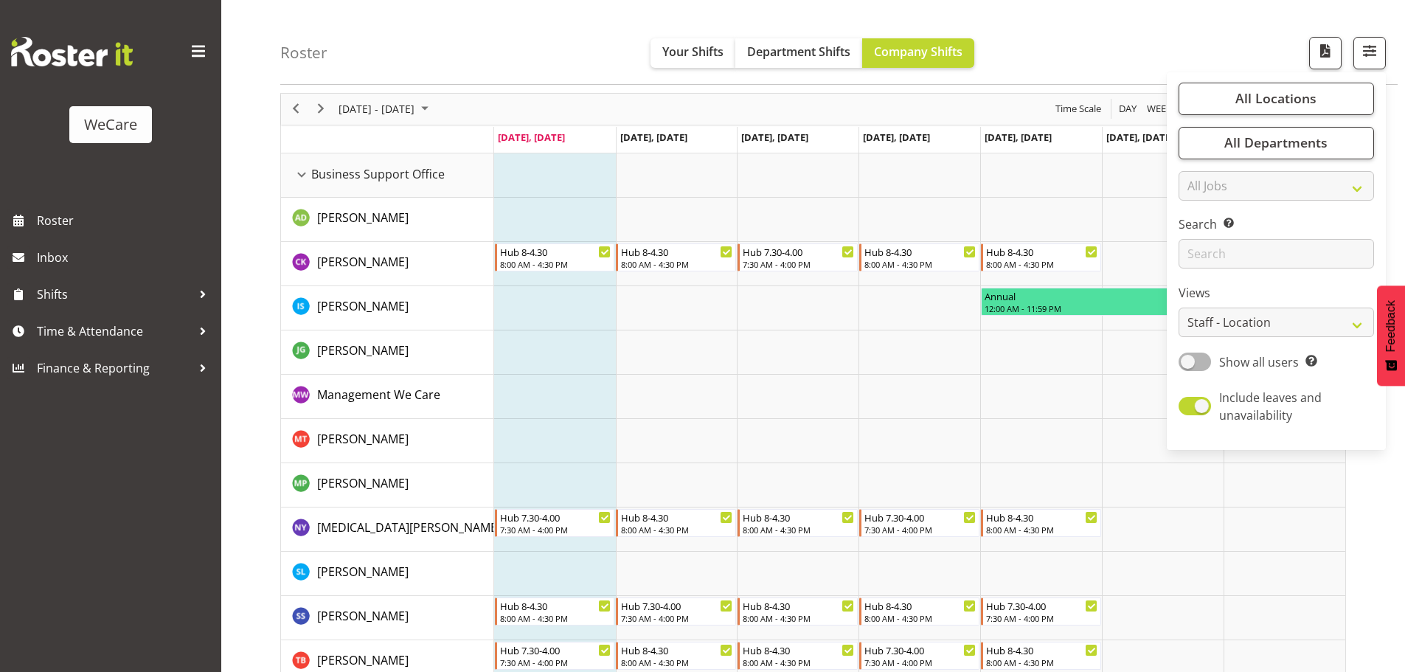
click at [1275, 238] on div "Search Search for a particular employee" at bounding box center [1276, 242] width 195 height 53
click at [1228, 260] on input "text" at bounding box center [1276, 255] width 195 height 30
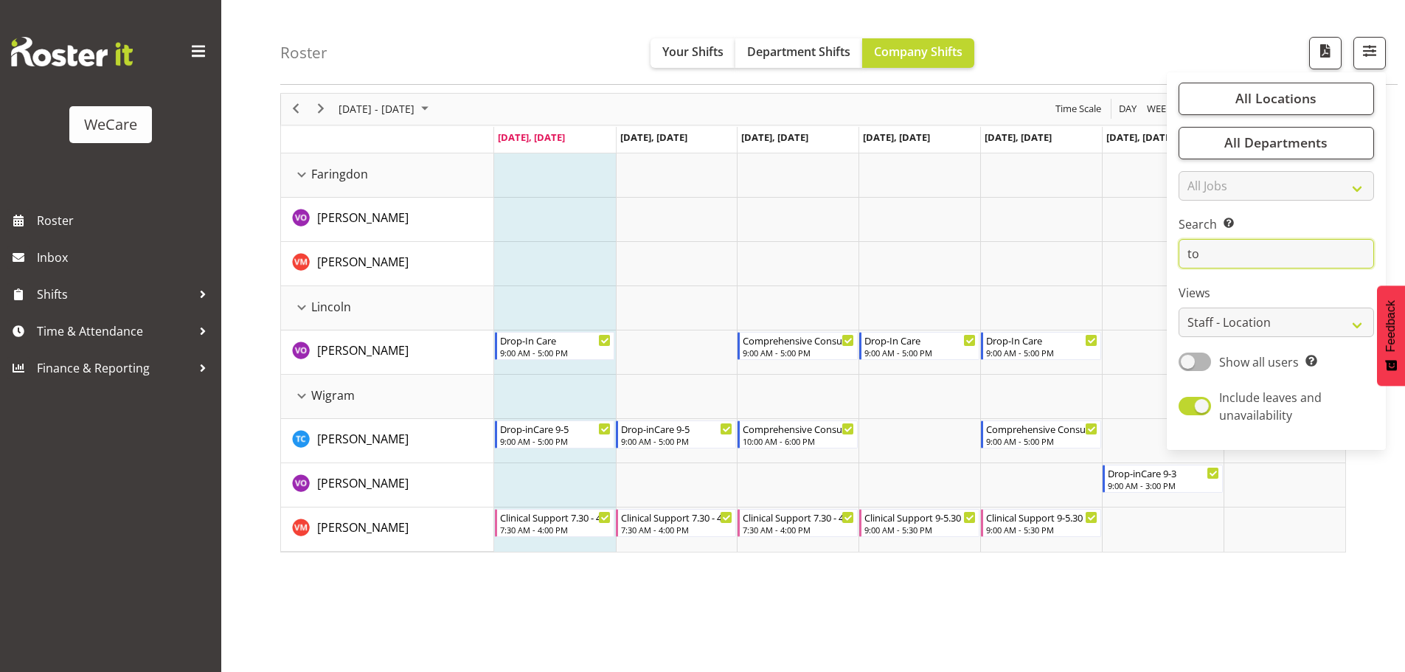
type input "t"
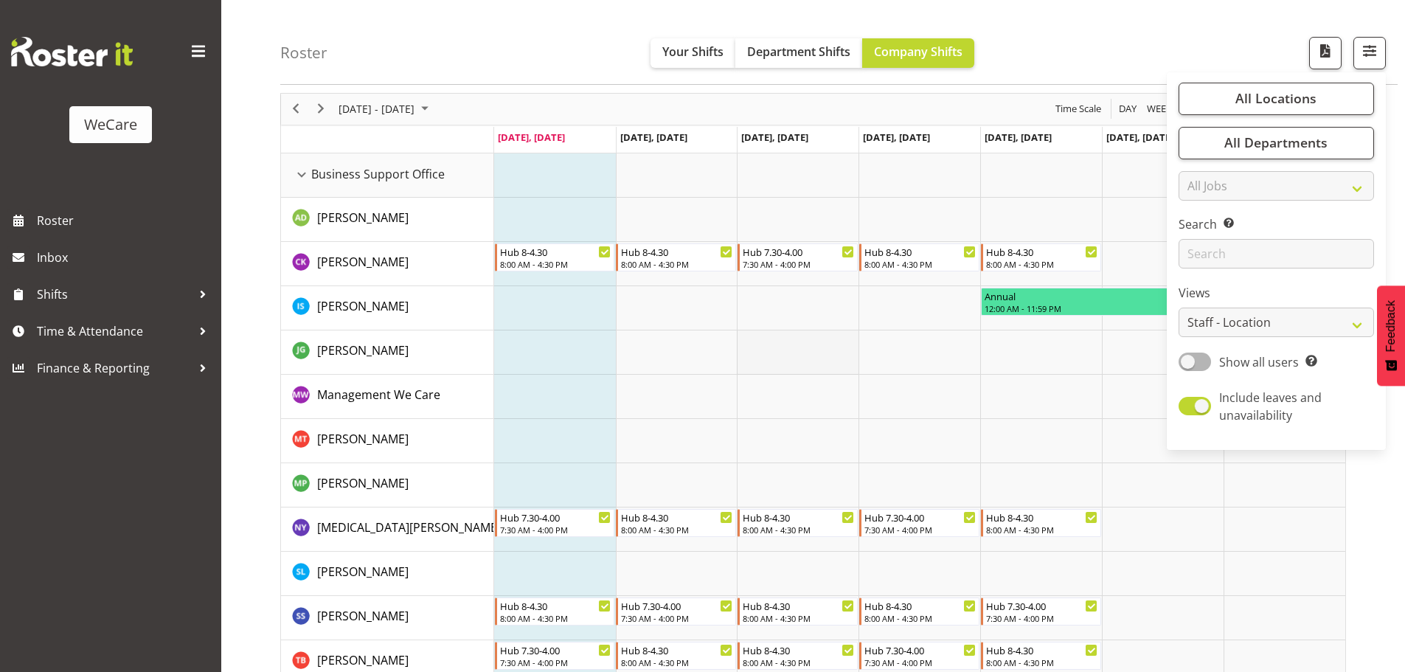
drag, startPoint x: 772, startPoint y: 362, endPoint x: 761, endPoint y: 365, distance: 12.2
click at [772, 362] on td "Timeline Week of August 18, 2025" at bounding box center [798, 352] width 122 height 44
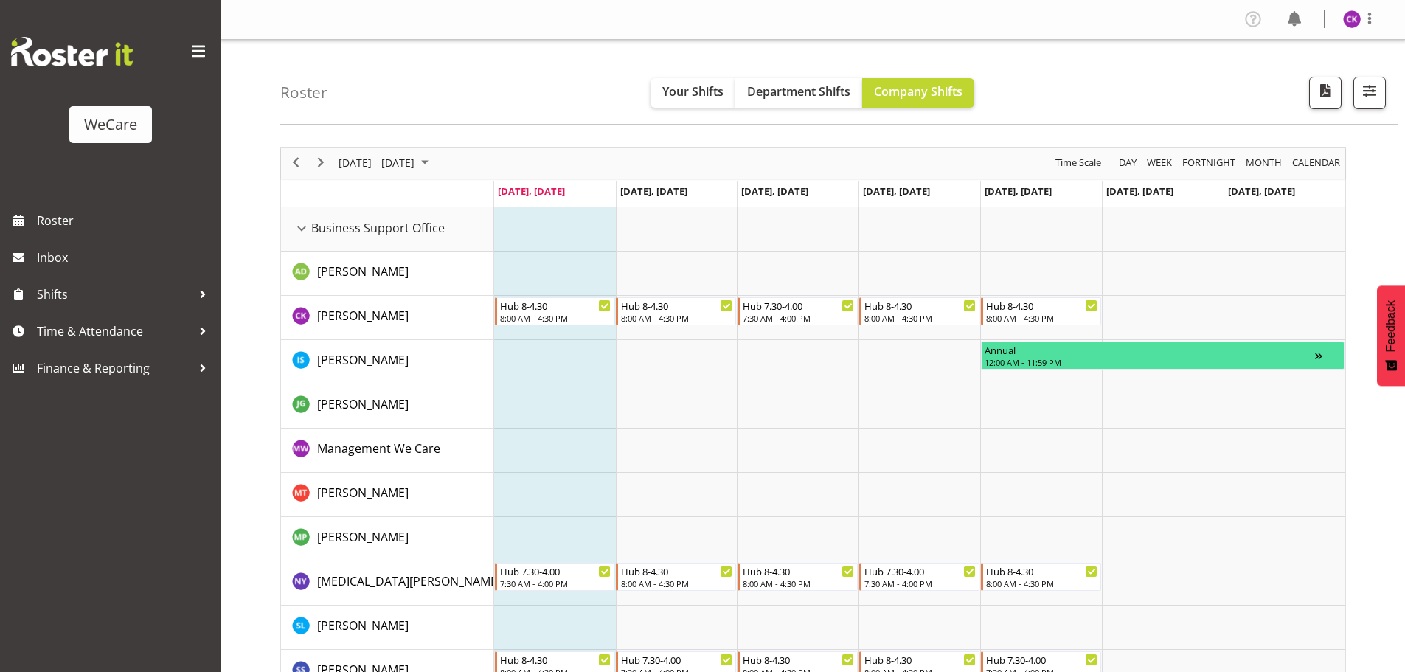
scroll to position [74, 0]
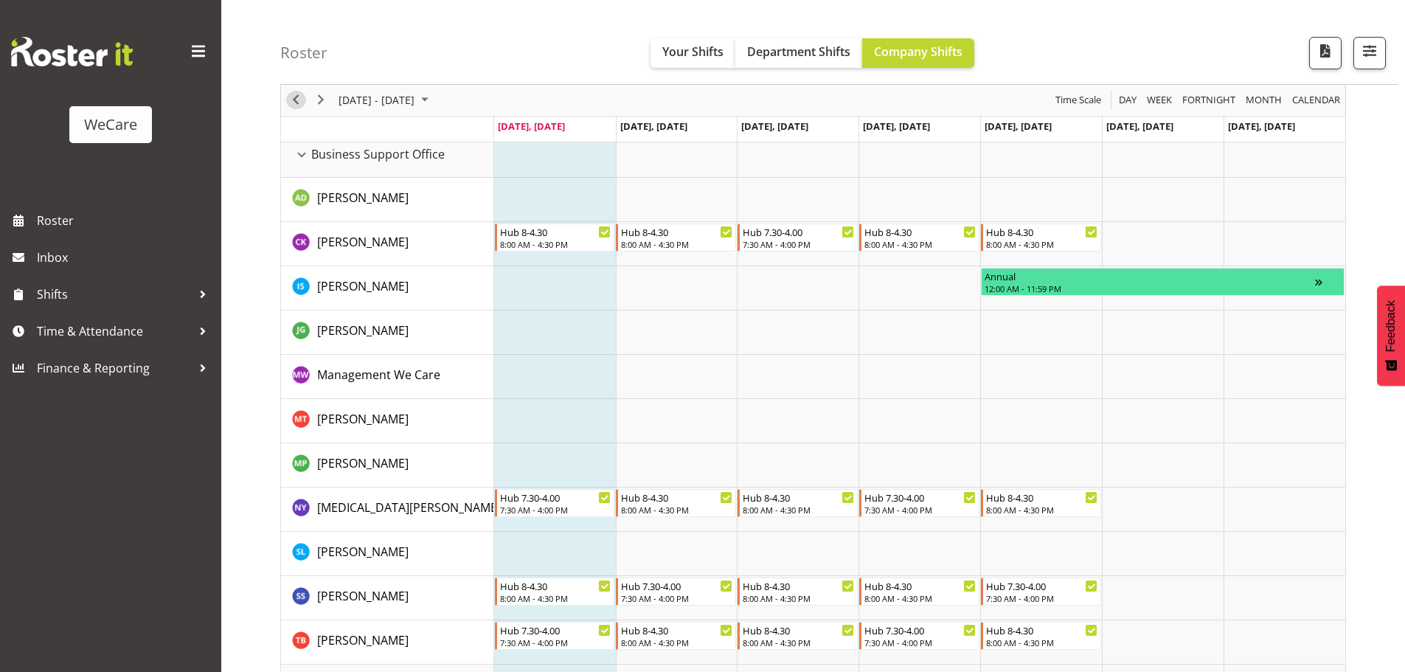
click at [301, 103] on span "Previous" at bounding box center [296, 100] width 18 height 18
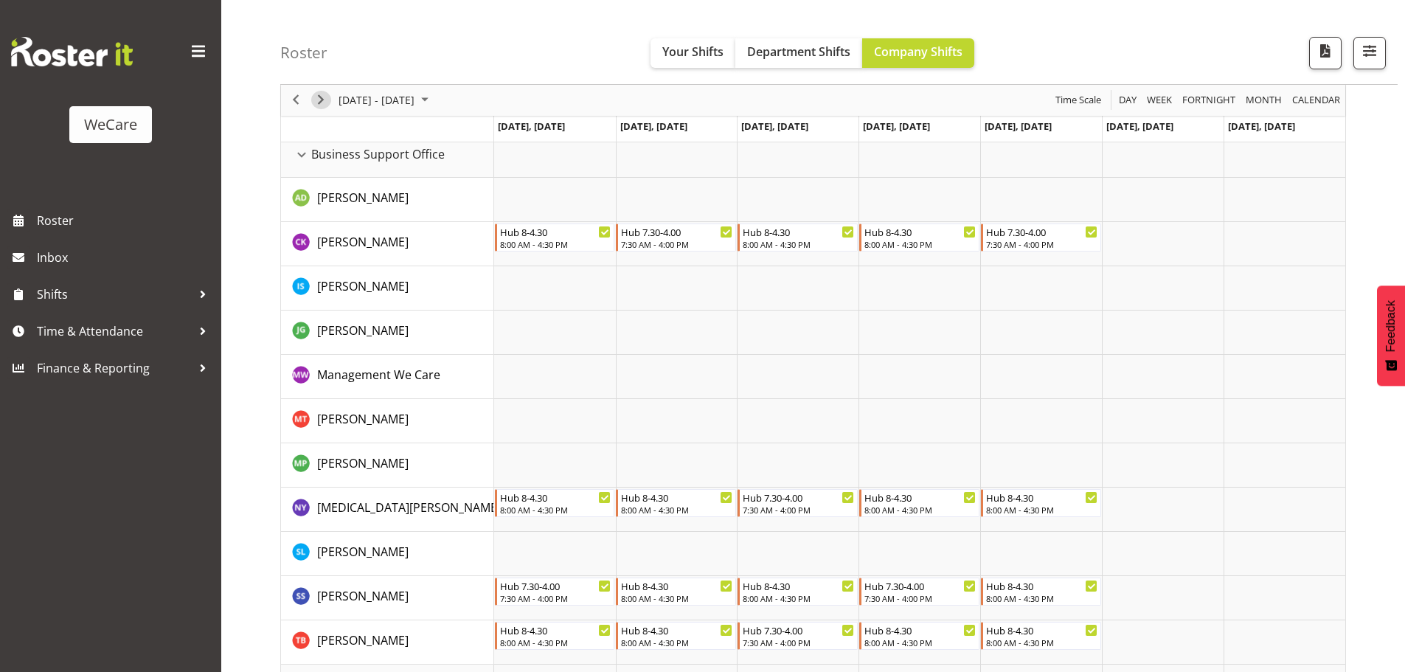
click at [329, 101] on span "Next" at bounding box center [321, 100] width 18 height 18
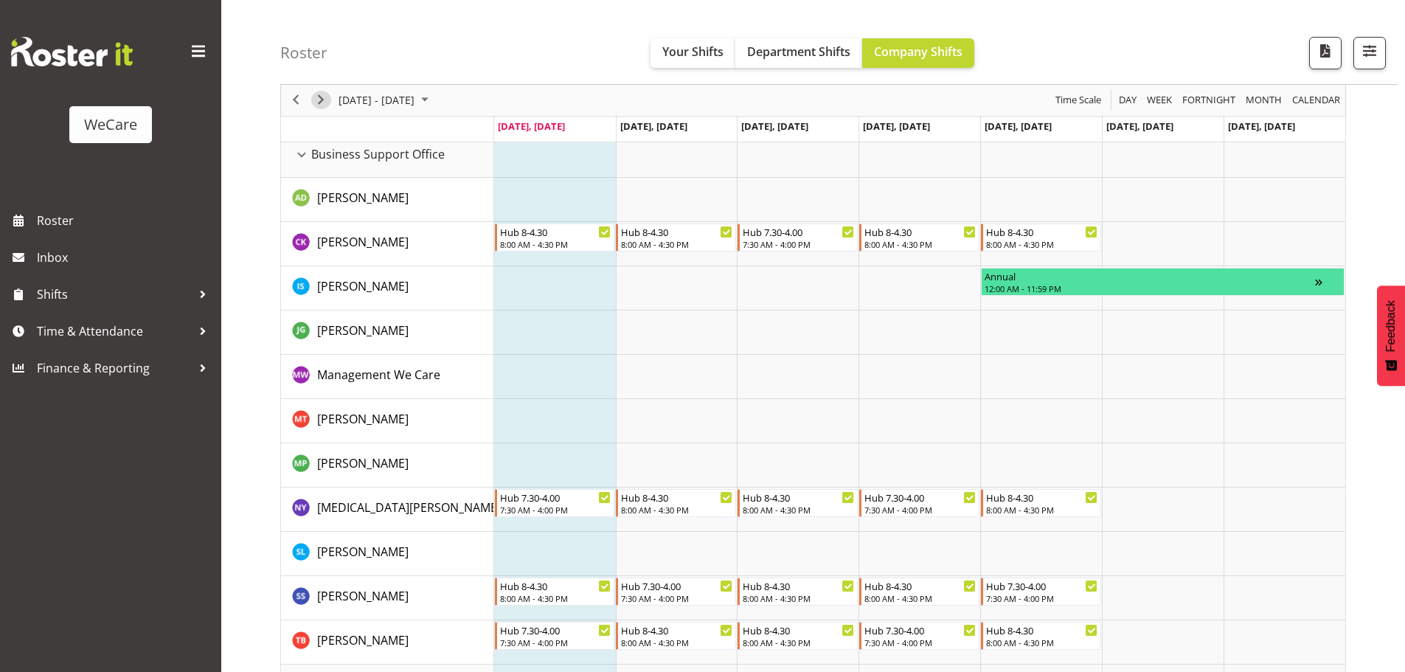
click at [320, 99] on span "Next" at bounding box center [321, 100] width 18 height 18
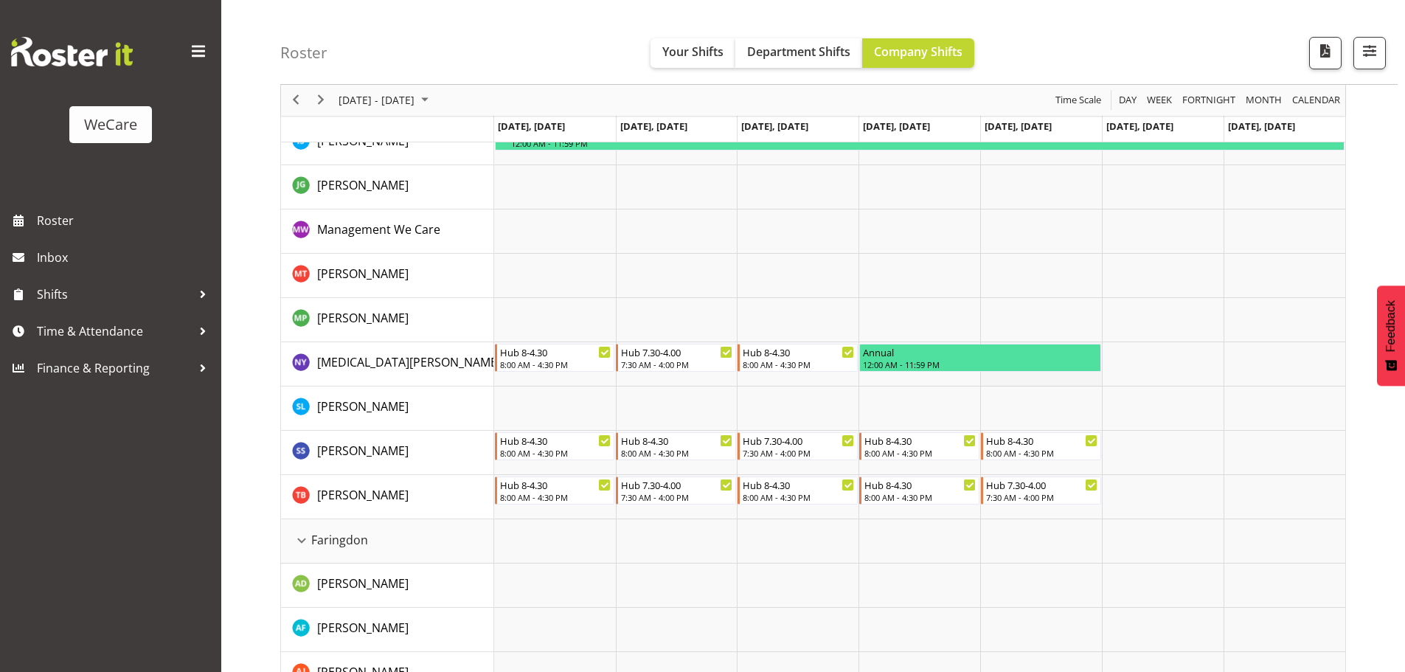
scroll to position [221, 0]
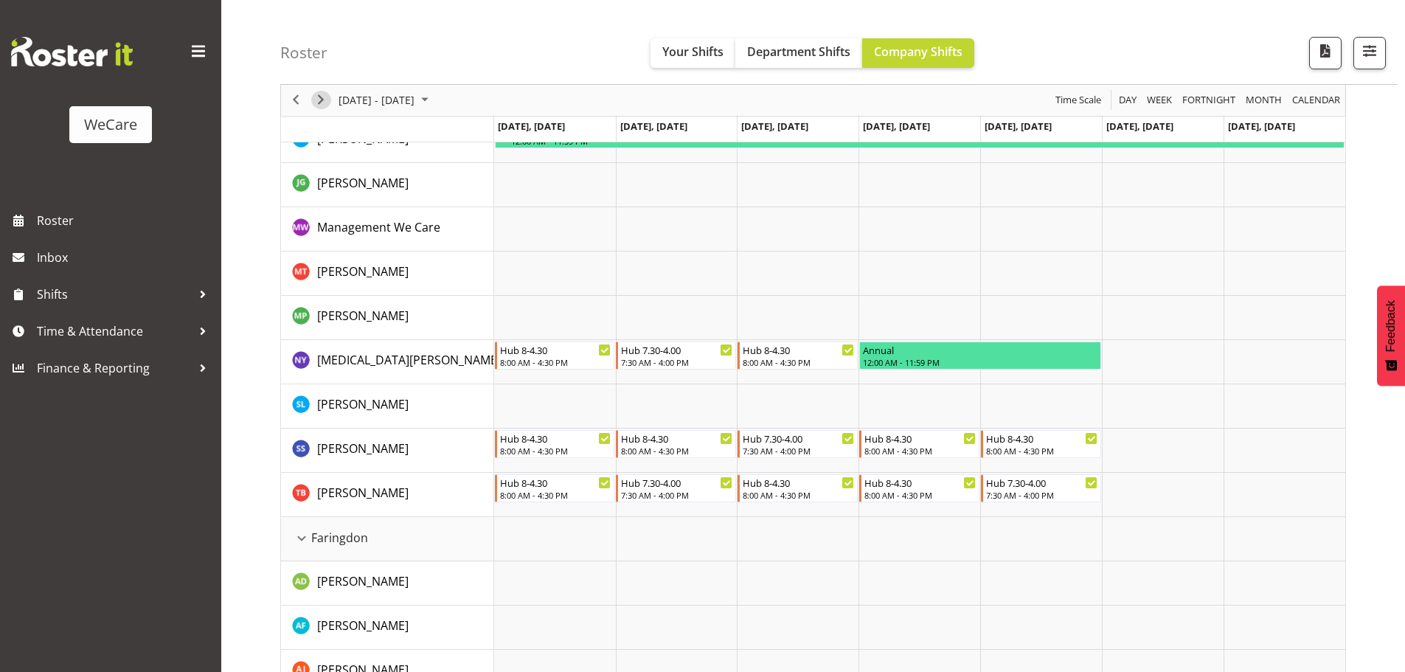
click at [328, 100] on span "Next" at bounding box center [321, 100] width 18 height 18
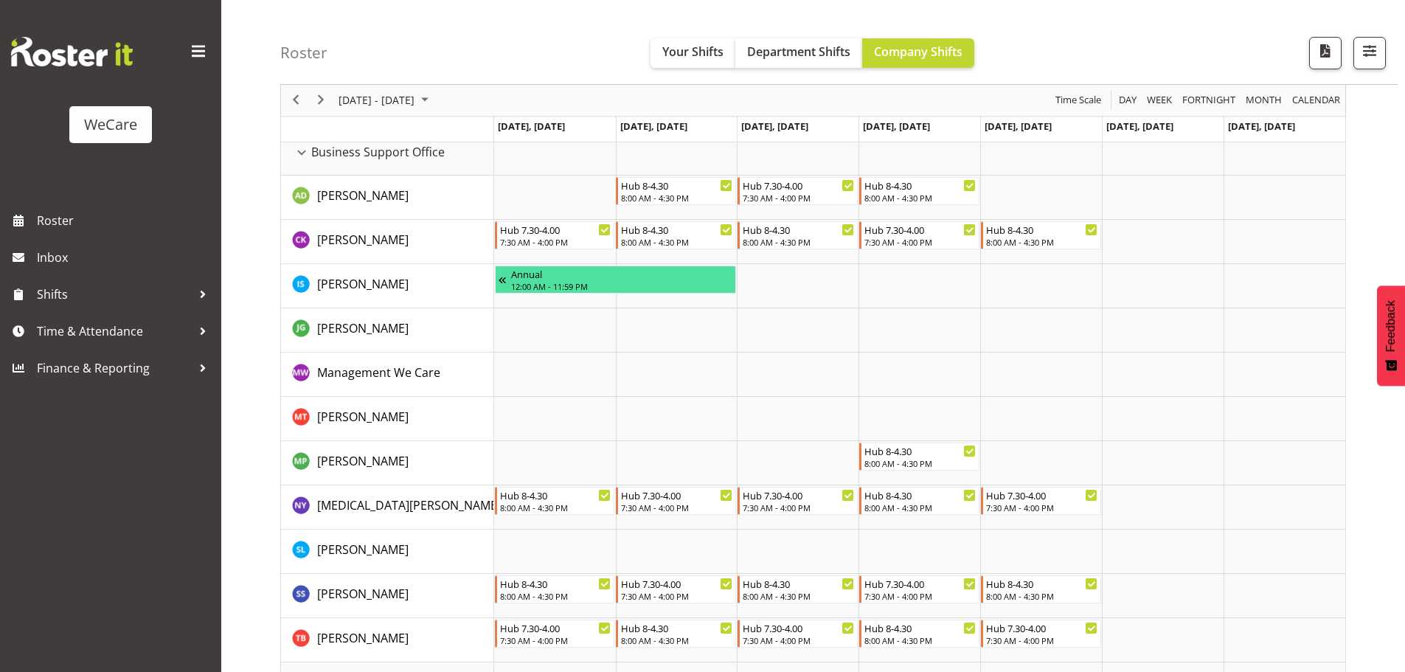
scroll to position [74, 0]
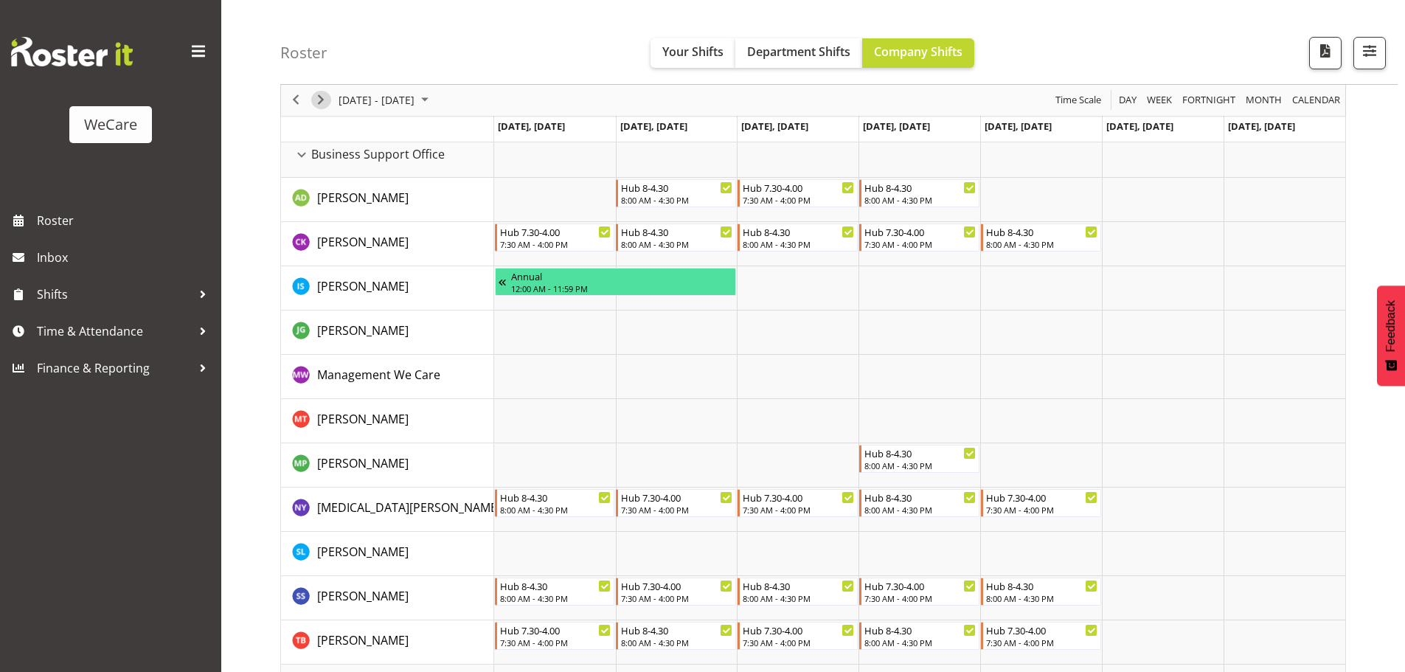
click at [322, 108] on span "Next" at bounding box center [321, 100] width 18 height 18
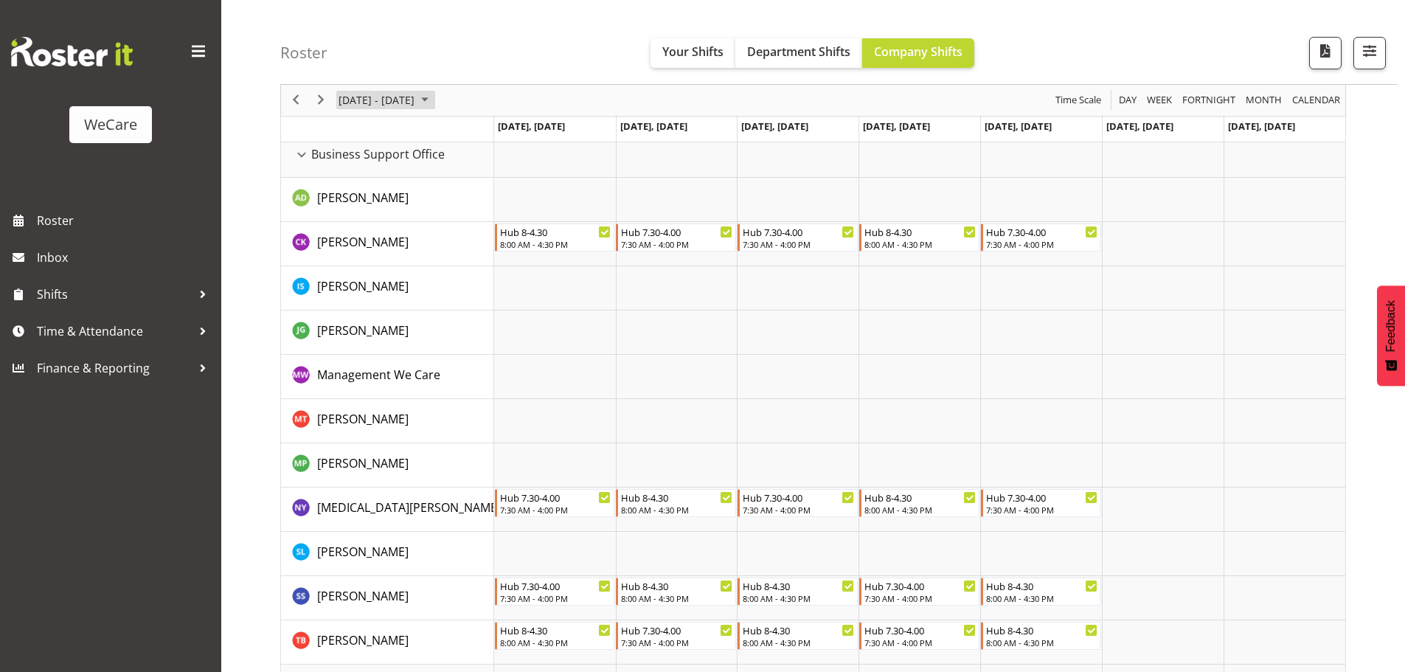
click at [416, 106] on span "[DATE] - [DATE]" at bounding box center [376, 100] width 79 height 18
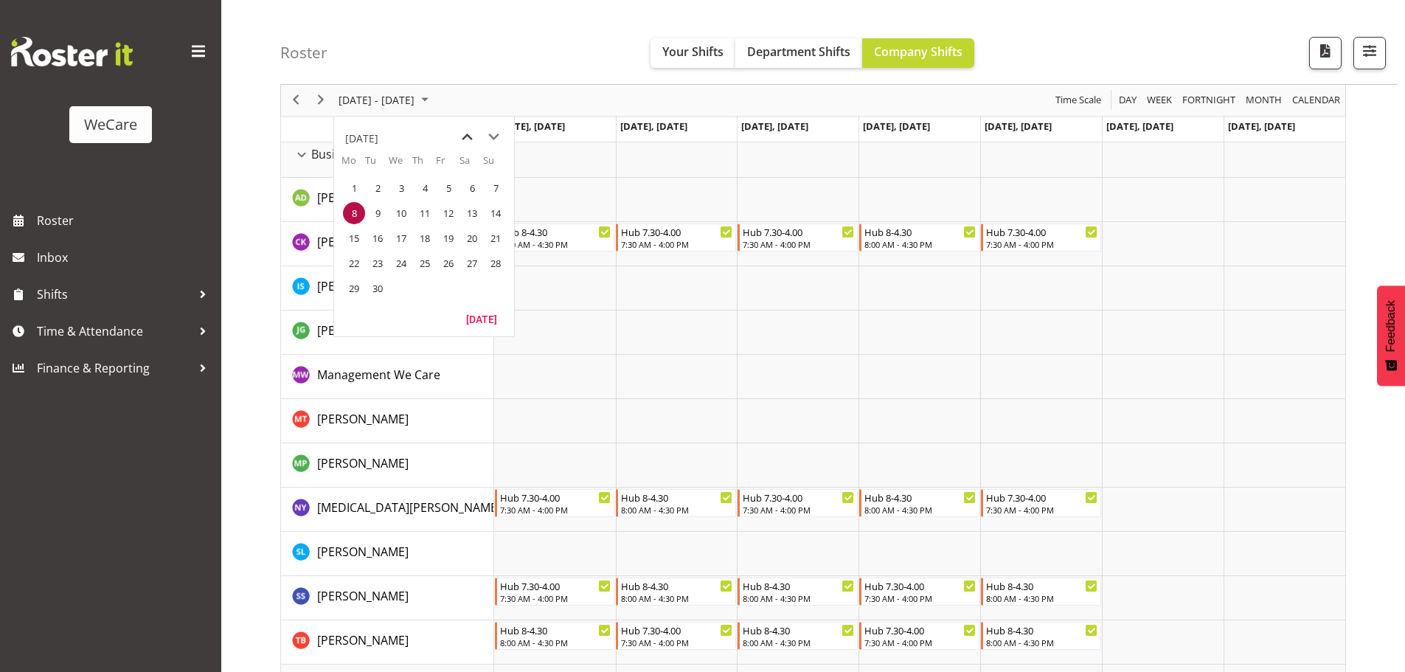
click at [465, 143] on span "previous month" at bounding box center [467, 137] width 26 height 27
click at [350, 256] on span "18" at bounding box center [354, 263] width 22 height 22
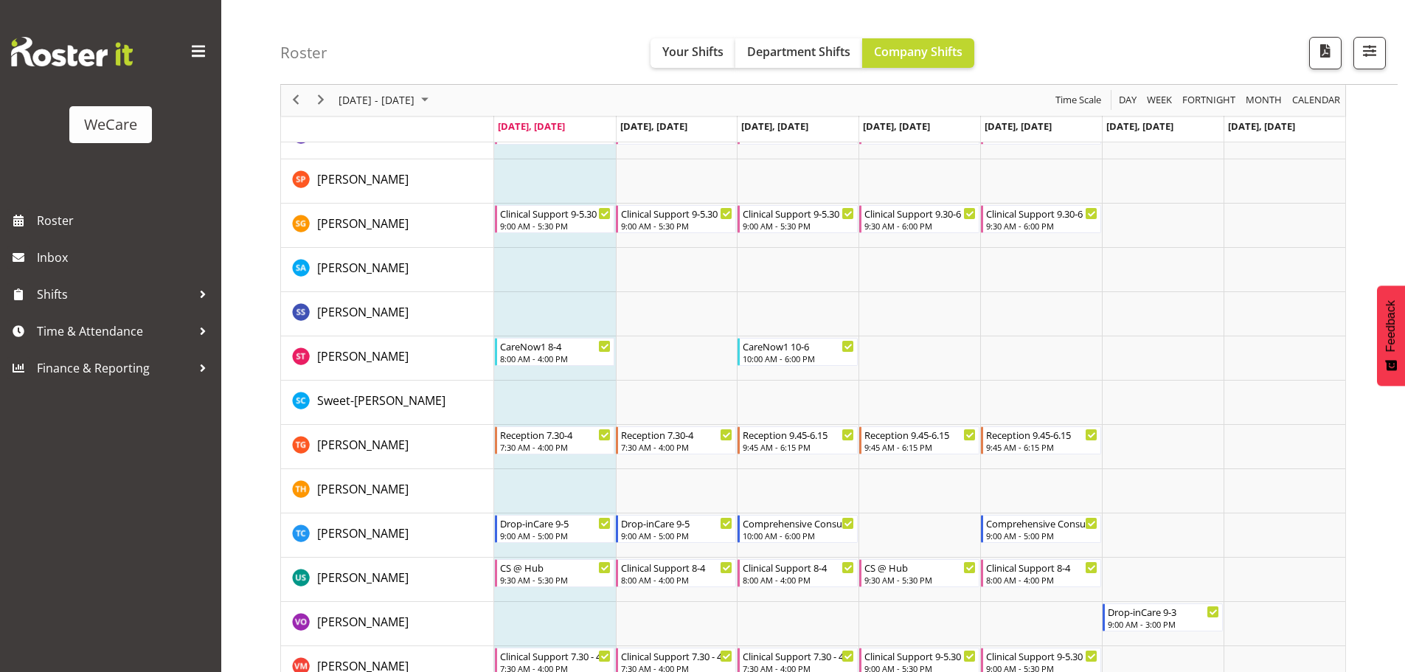
scroll to position [5698, 0]
